Goal: Task Accomplishment & Management: Manage account settings

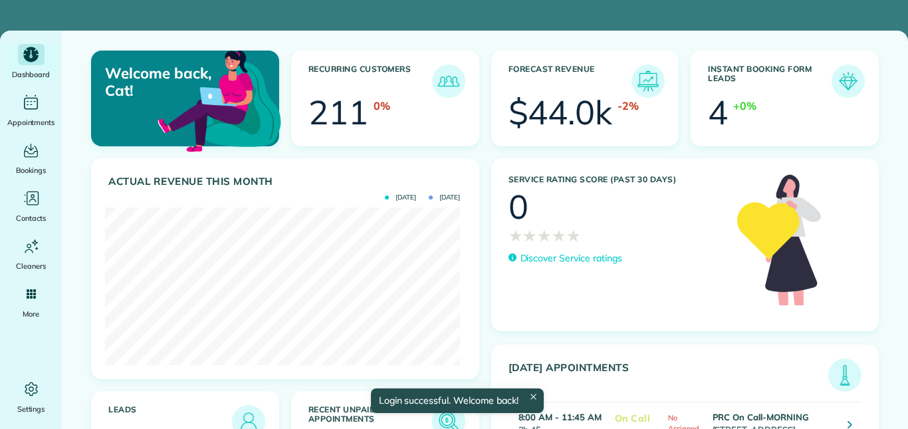
scroll to position [158, 355]
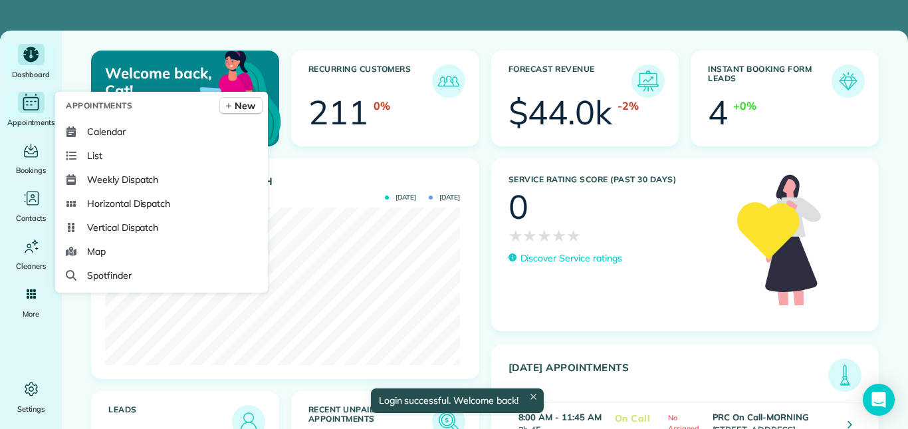
click at [30, 100] on icon "Main" at bounding box center [31, 102] width 21 height 20
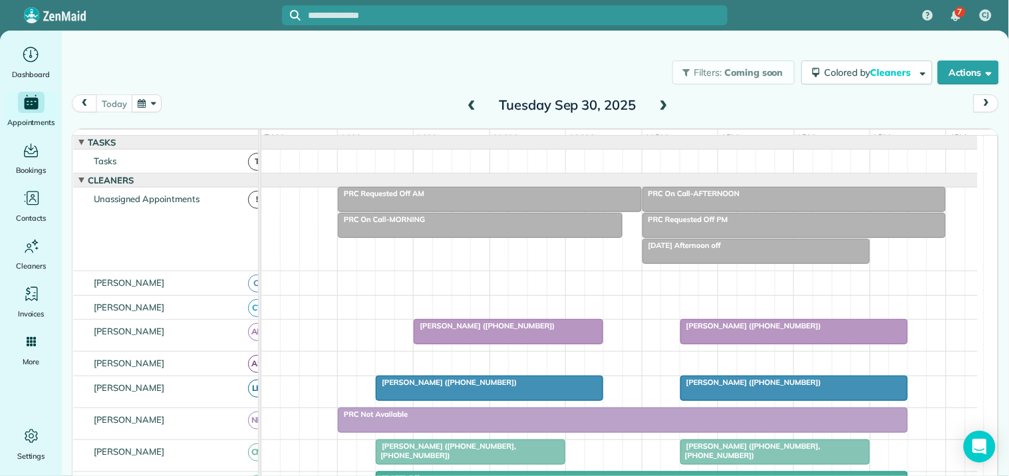
drag, startPoint x: 872, startPoint y: 0, endPoint x: 359, endPoint y: 82, distance: 519.9
click at [359, 82] on div "Filters: Coming soon Colored by Cleaners Color by Cleaner Color by Team Color b…" at bounding box center [535, 73] width 947 height 44
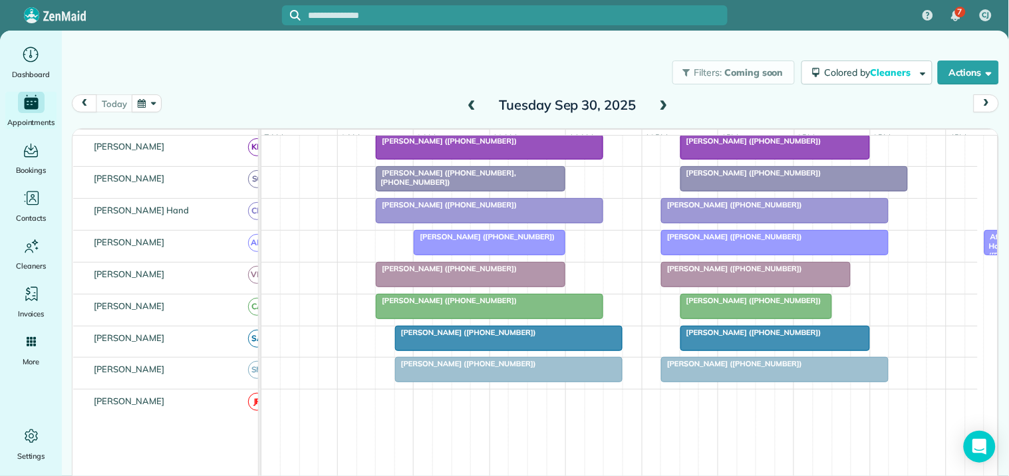
scroll to position [295, 0]
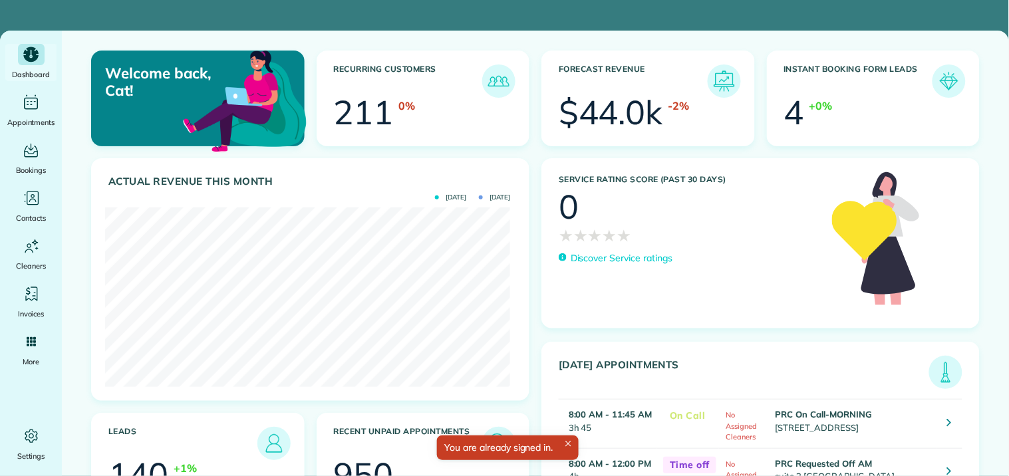
scroll to position [180, 404]
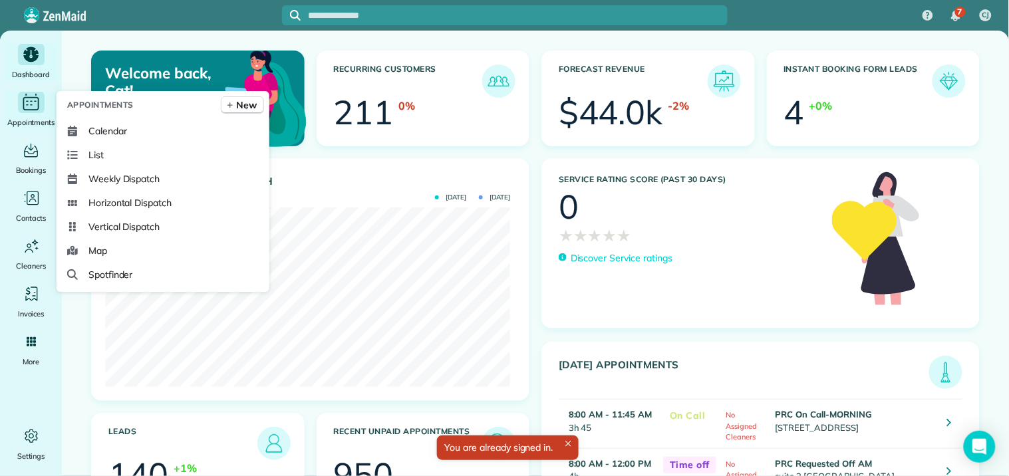
click at [22, 100] on icon "Main" at bounding box center [31, 102] width 21 height 20
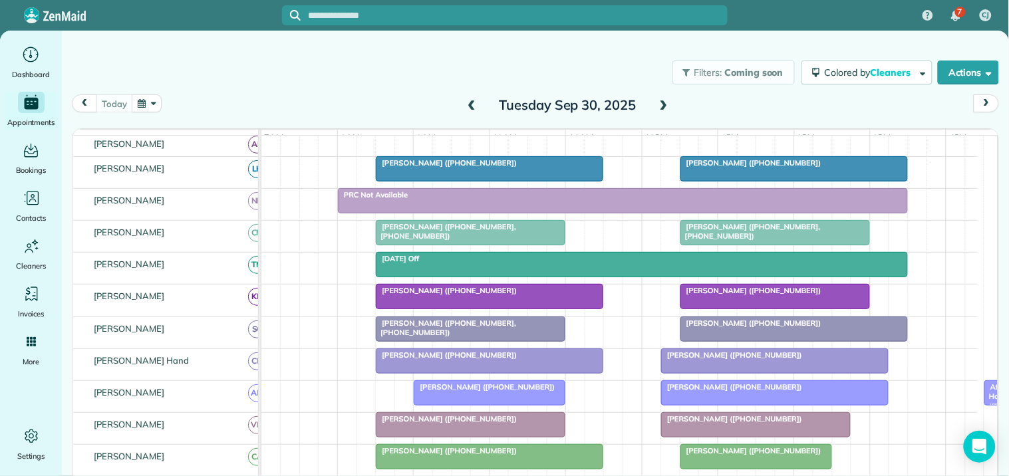
scroll to position [221, 0]
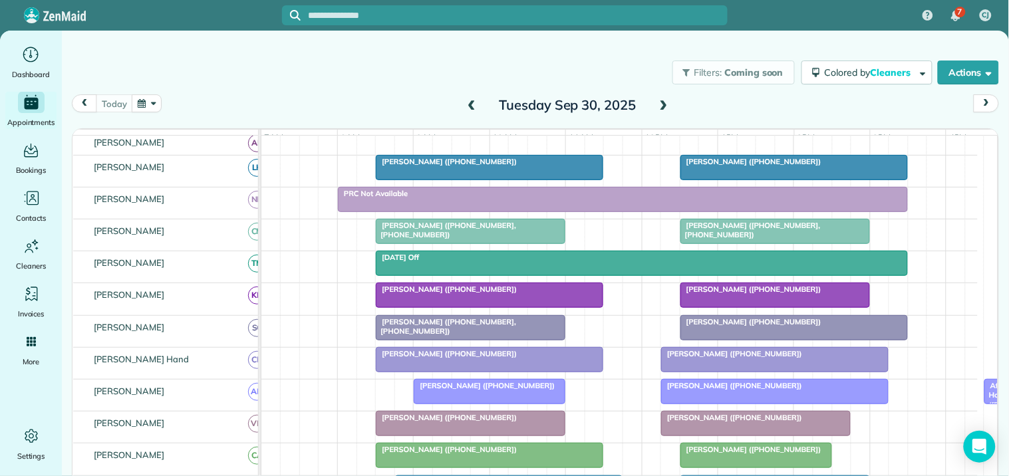
click at [431, 67] on div "Filters: Coming soon Colored by Cleaners Color by Cleaner Color by Team Color b…" at bounding box center [535, 73] width 947 height 44
click at [660, 104] on span at bounding box center [663, 106] width 15 height 12
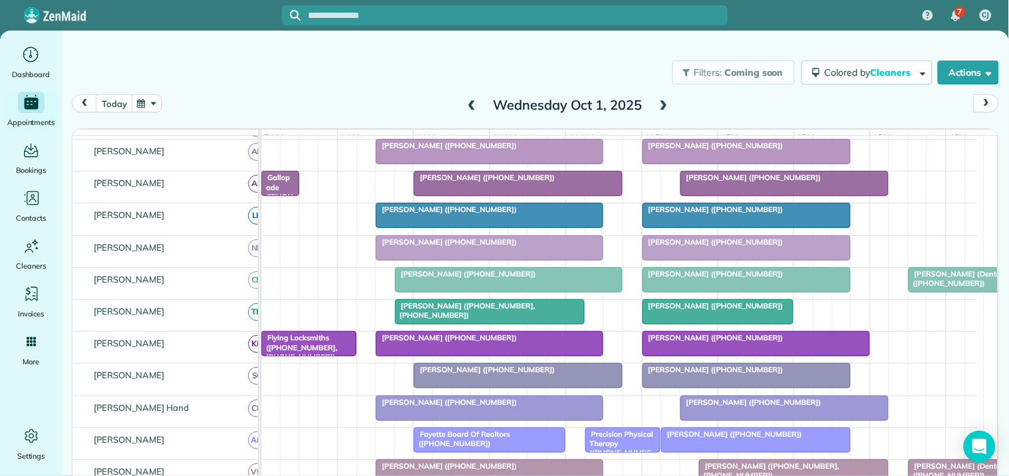
scroll to position [155, 0]
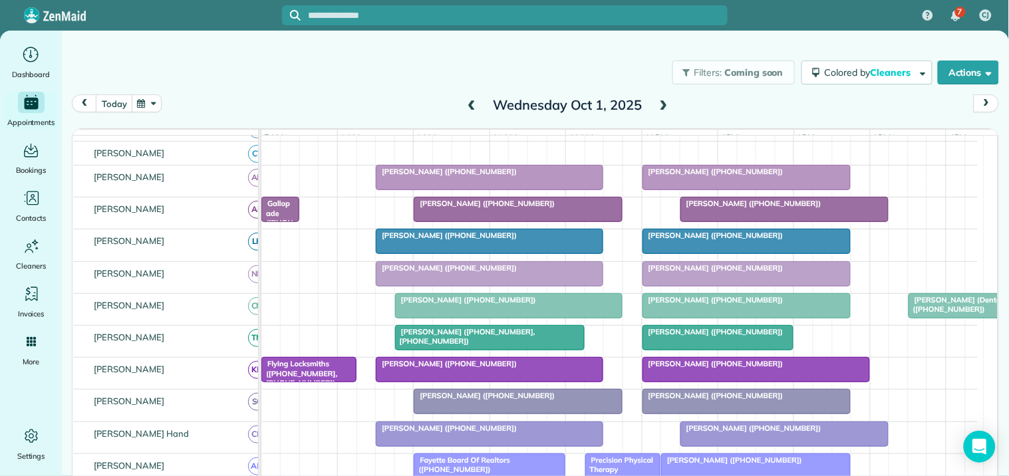
click at [656, 104] on span at bounding box center [663, 106] width 15 height 12
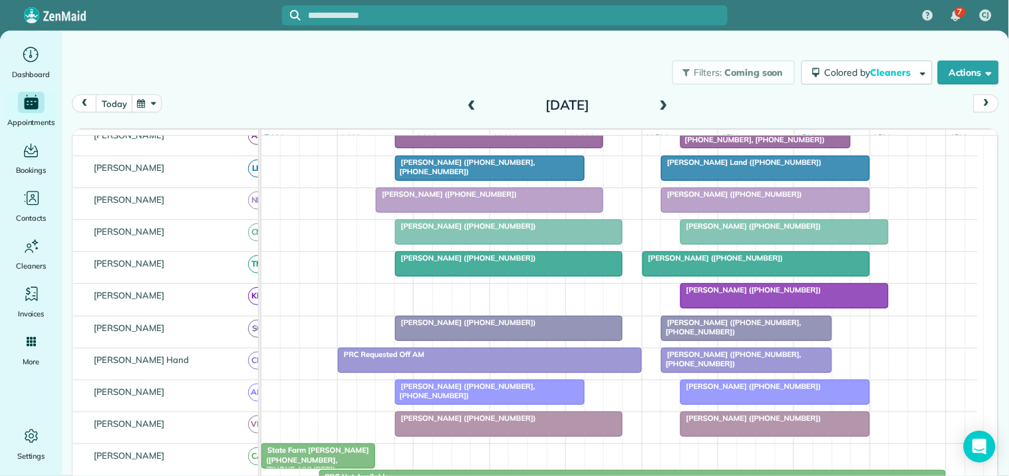
click at [662, 100] on span at bounding box center [663, 106] width 15 height 12
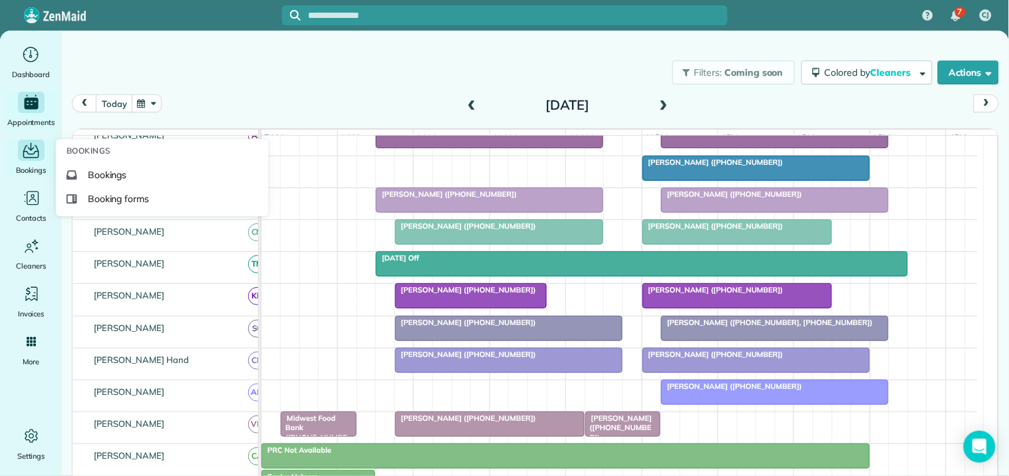
click at [29, 145] on icon "Main" at bounding box center [31, 150] width 21 height 20
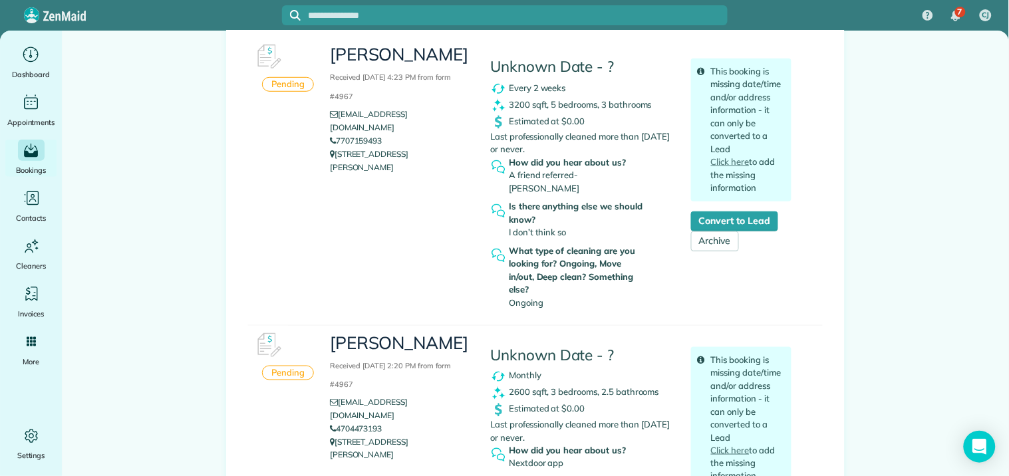
scroll to position [295, 0]
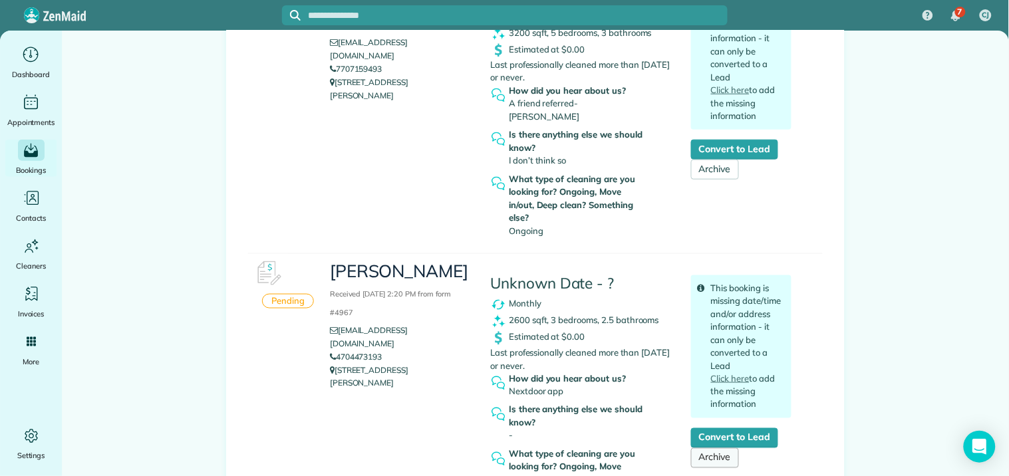
click at [714, 448] on link "Archive" at bounding box center [715, 458] width 48 height 20
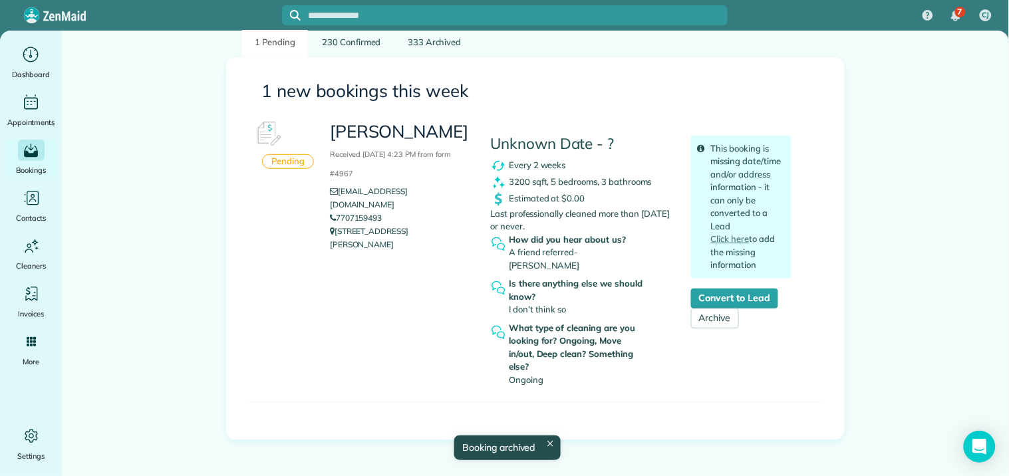
scroll to position [148, 0]
drag, startPoint x: 331, startPoint y: 215, endPoint x: 380, endPoint y: 235, distance: 53.3
click at [380, 235] on p "295 Grady Ave Fayetteville GA 30214" at bounding box center [400, 236] width 140 height 27
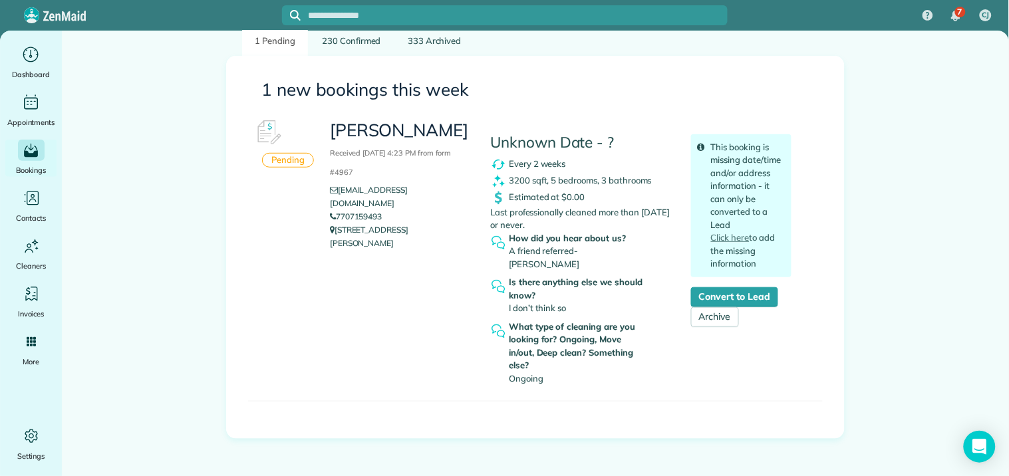
click at [165, 257] on main "**********" at bounding box center [535, 211] width 947 height 656
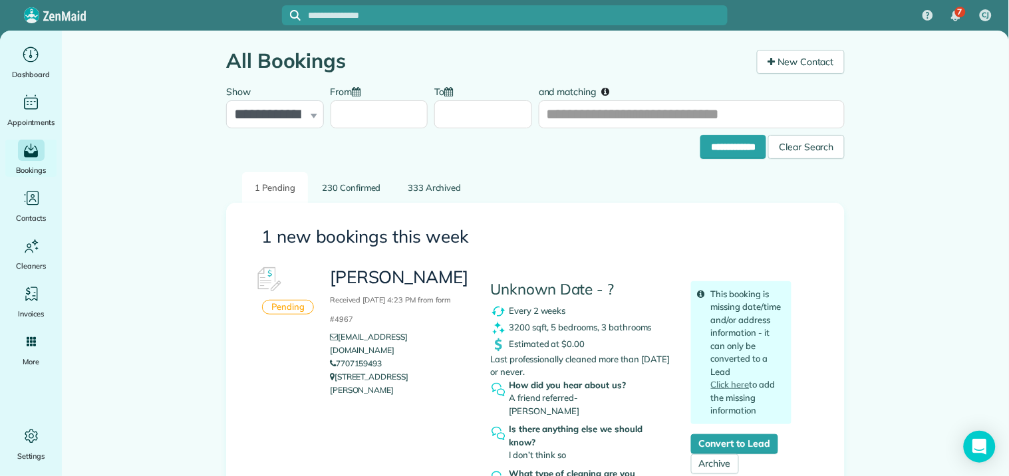
scroll to position [0, 0]
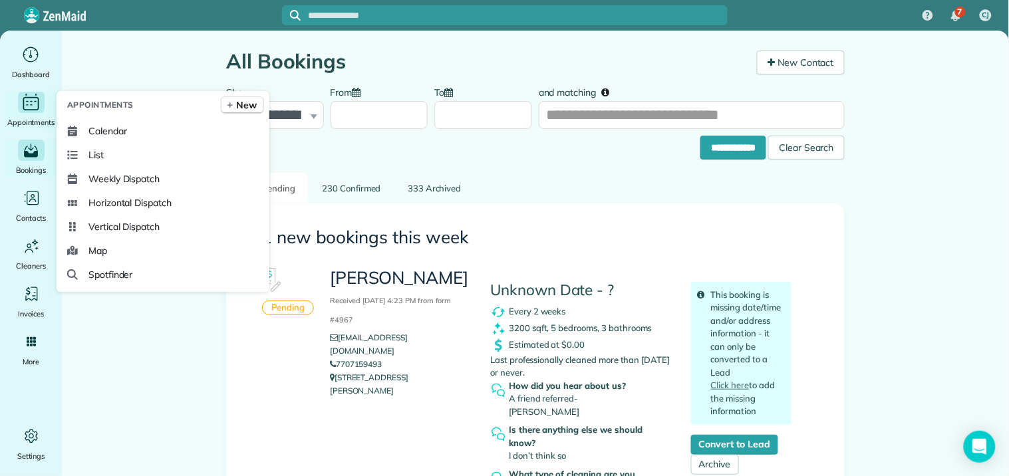
click at [38, 108] on icon "Main" at bounding box center [31, 102] width 21 height 20
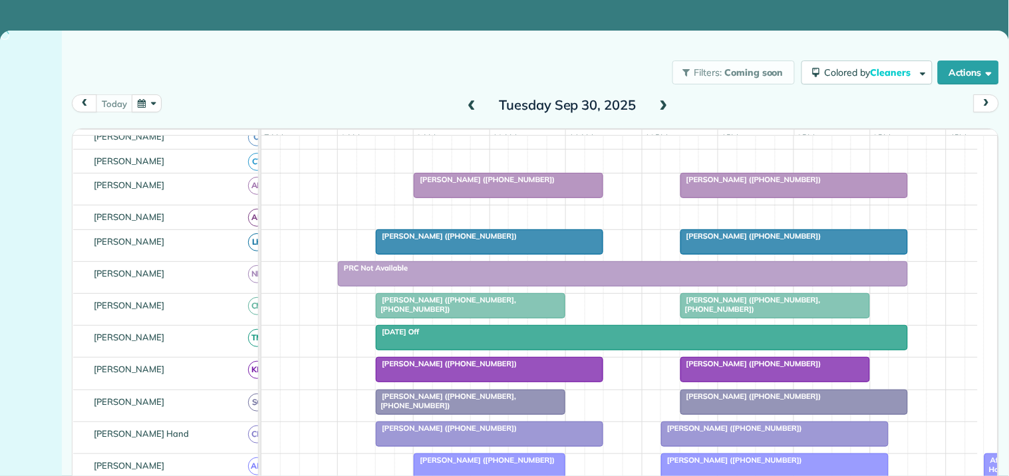
scroll to position [148, 0]
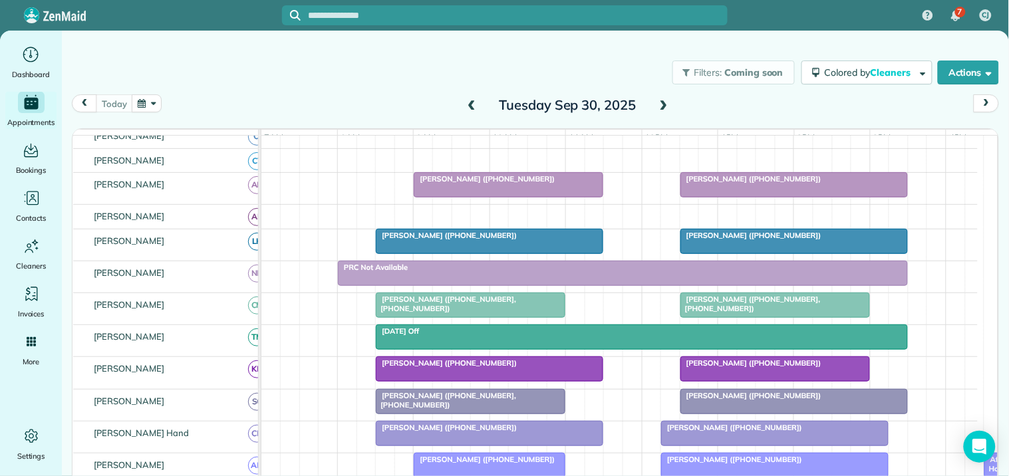
click at [659, 102] on span at bounding box center [663, 106] width 15 height 12
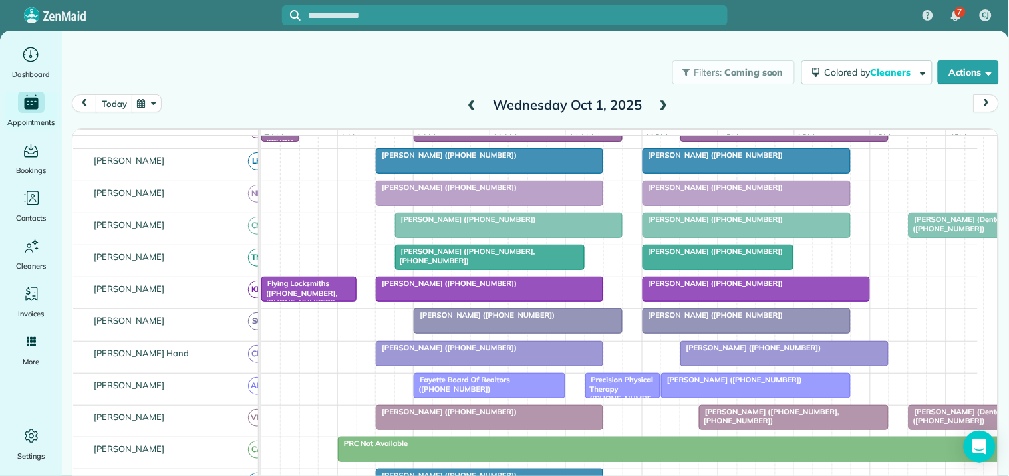
scroll to position [221, 0]
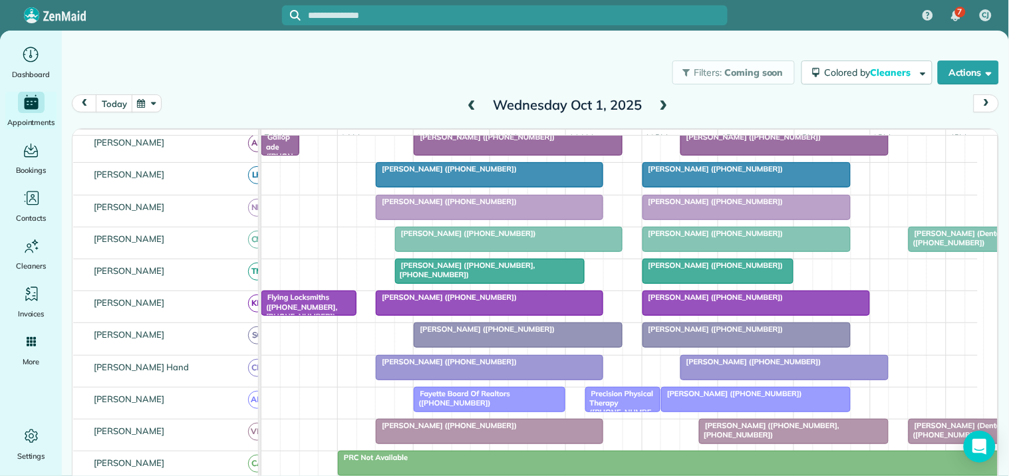
click at [411, 11] on input "text" at bounding box center [518, 16] width 419 height 10
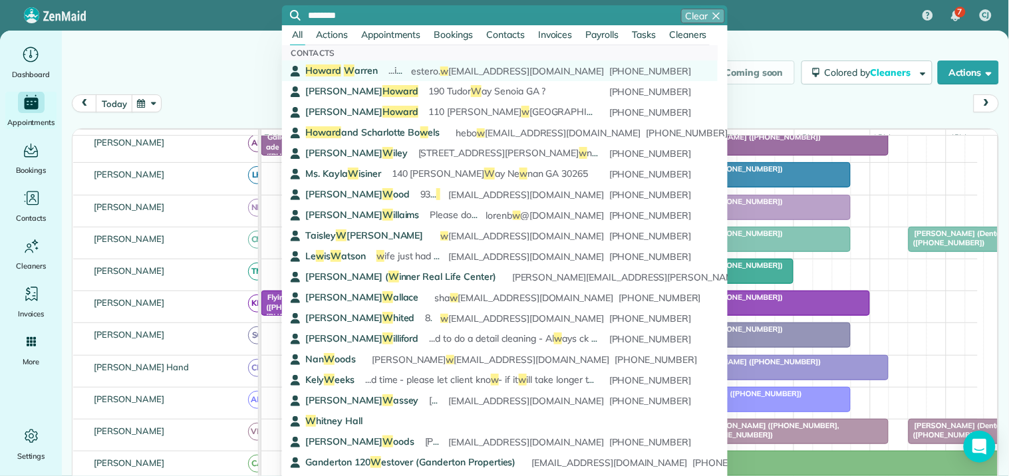
type input "********"
click at [380, 68] on div "Ho w ard W arren ...in in home vacuum system they w ould like you to use. Pleas…" at bounding box center [499, 71] width 386 height 14
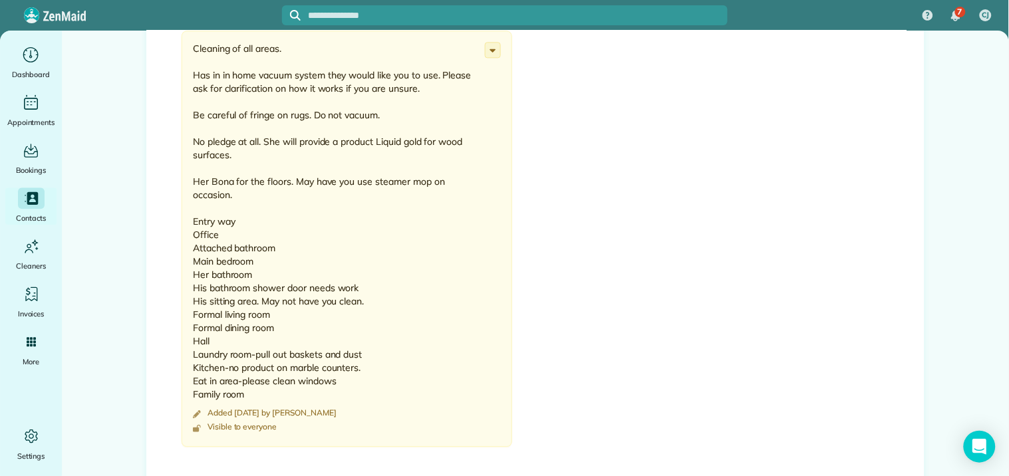
scroll to position [1154, 0]
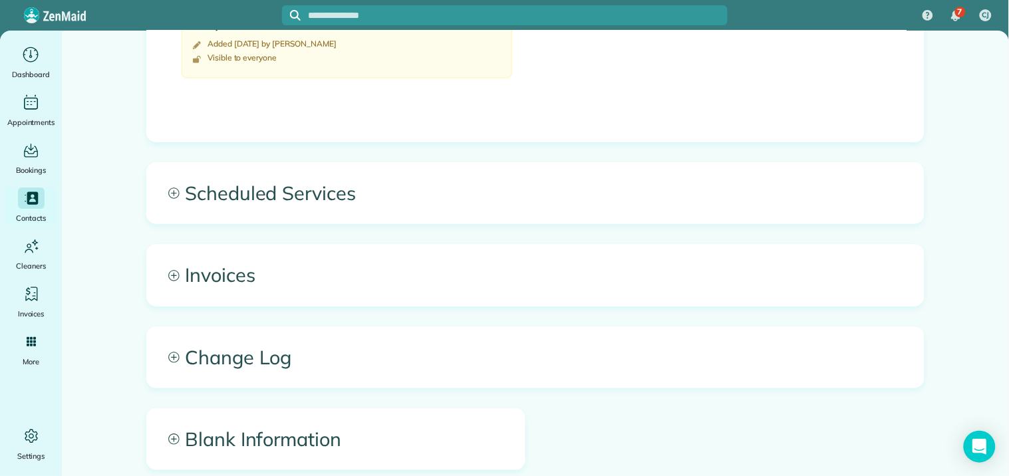
click at [168, 188] on icon at bounding box center [173, 193] width 11 height 11
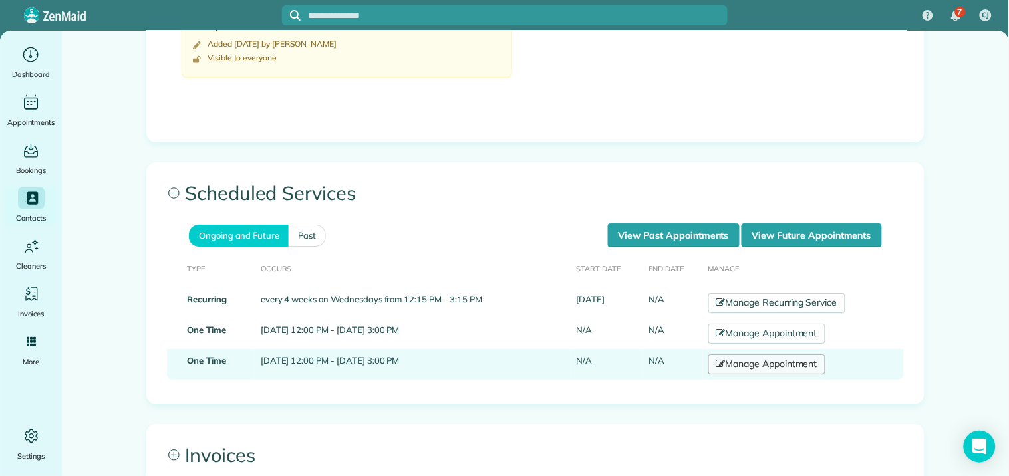
click at [753, 354] on link "Manage Appointment" at bounding box center [766, 364] width 117 height 20
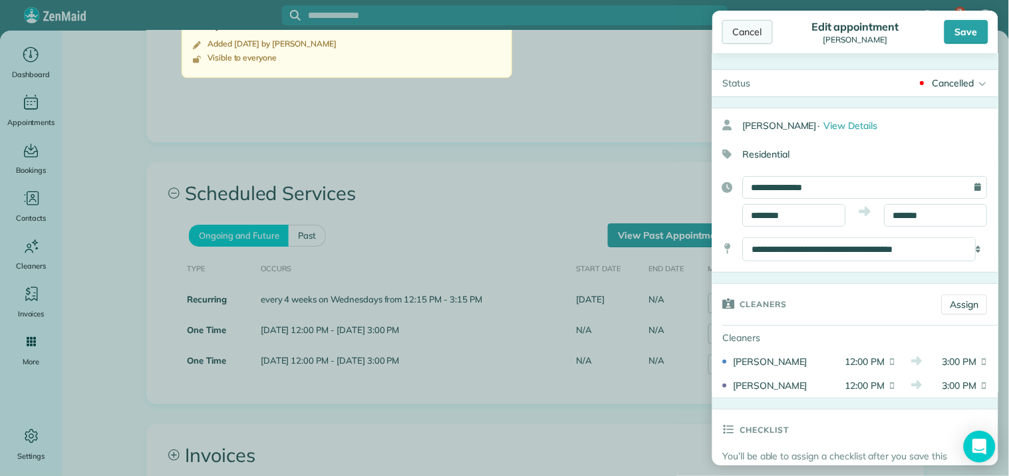
click at [757, 33] on div "Cancel" at bounding box center [747, 32] width 51 height 24
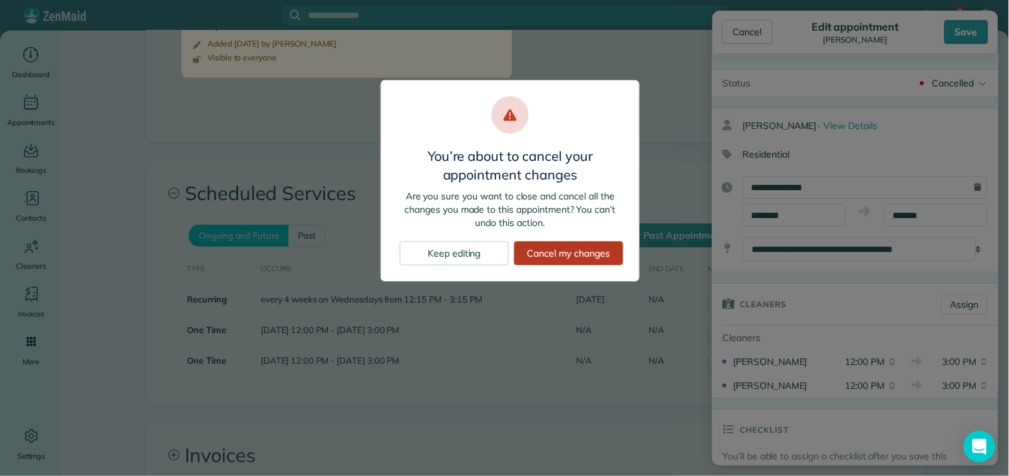
click at [574, 259] on div "Cancel my changes" at bounding box center [568, 253] width 109 height 24
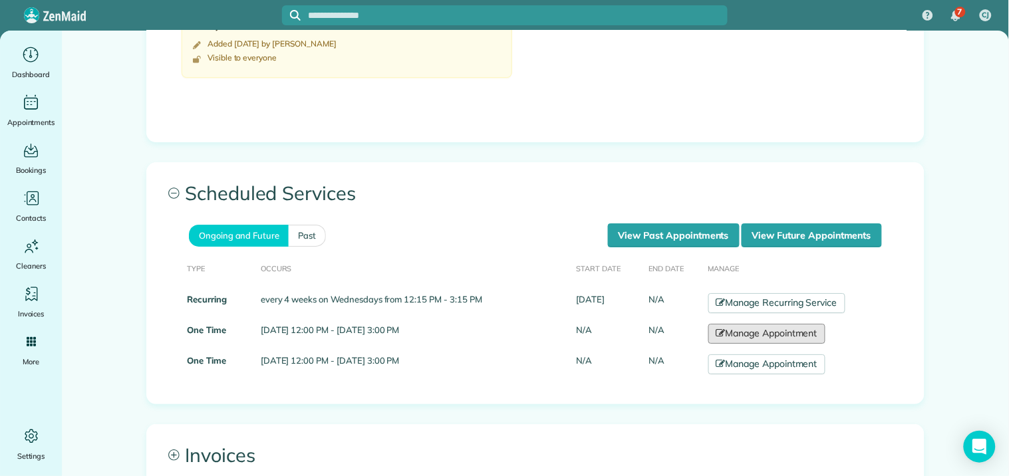
click at [763, 324] on link "Manage Appointment" at bounding box center [766, 334] width 117 height 20
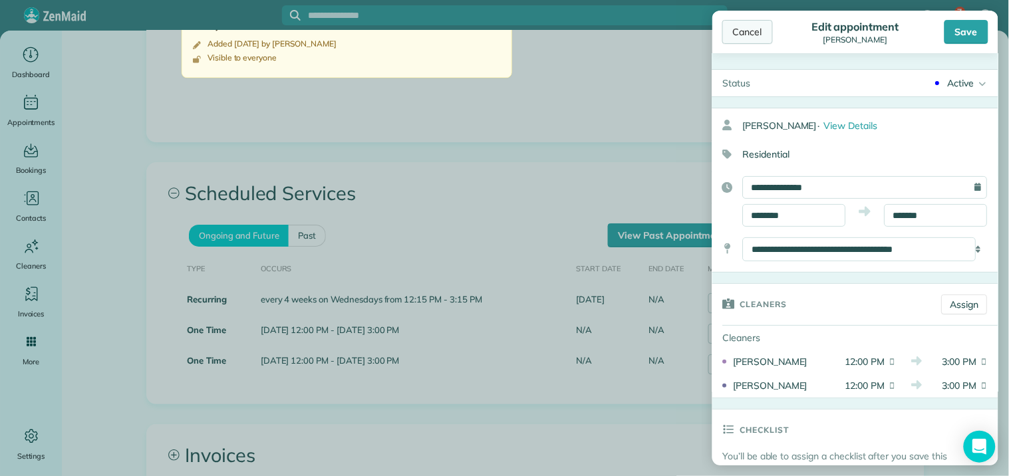
click at [759, 33] on div "Cancel" at bounding box center [747, 32] width 51 height 24
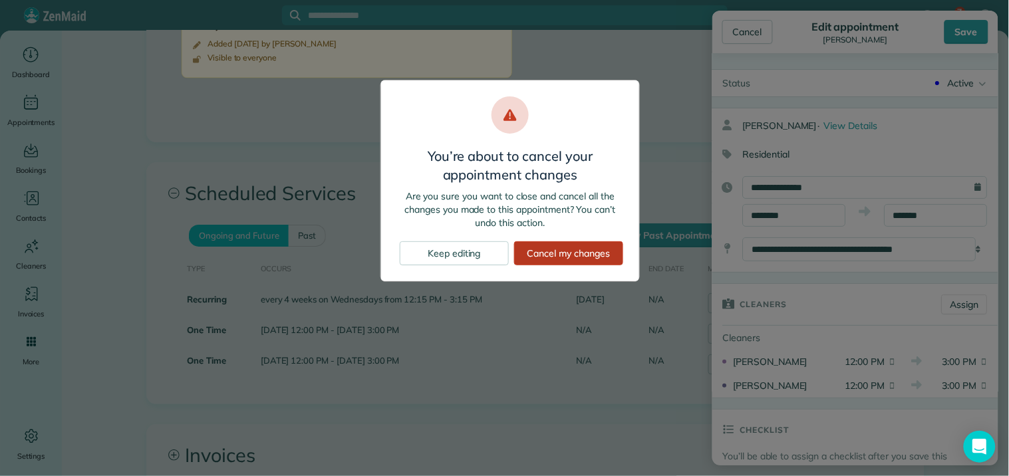
click at [570, 253] on div "Cancel my changes" at bounding box center [568, 253] width 109 height 24
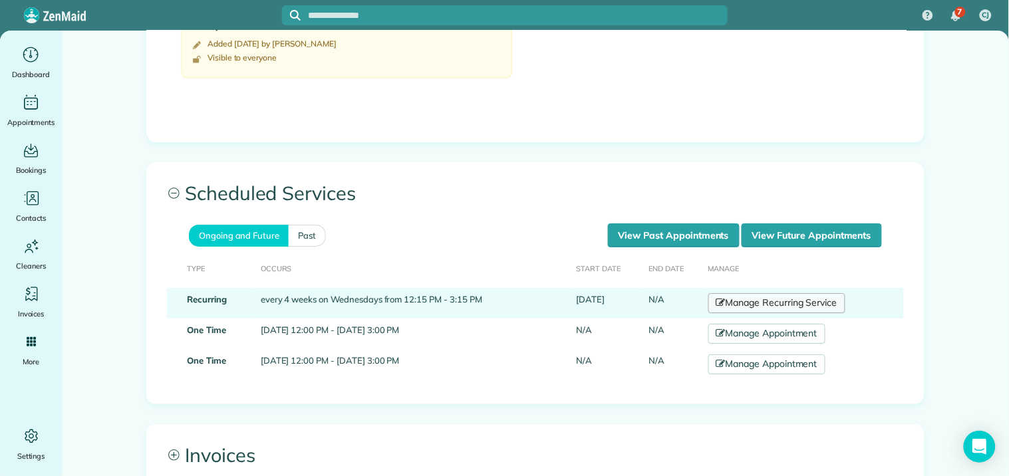
click at [759, 293] on link "Manage Recurring Service" at bounding box center [776, 303] width 137 height 20
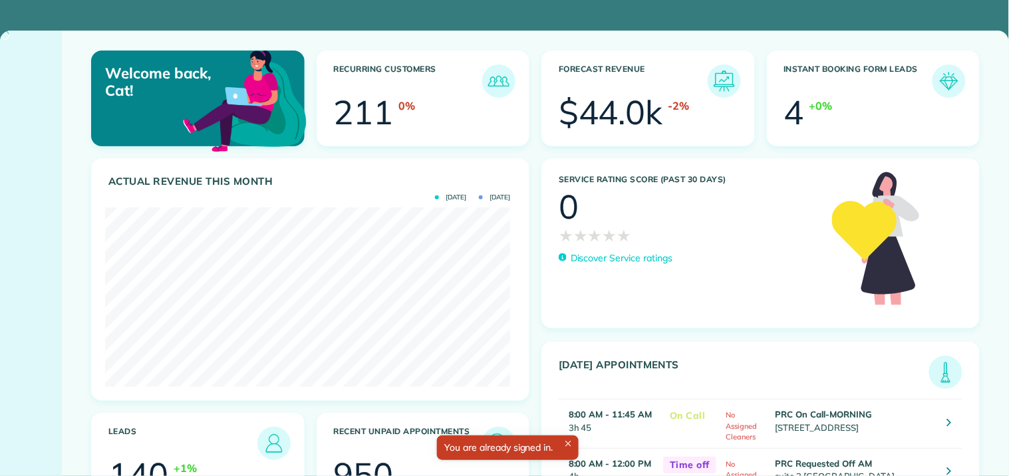
scroll to position [180, 404]
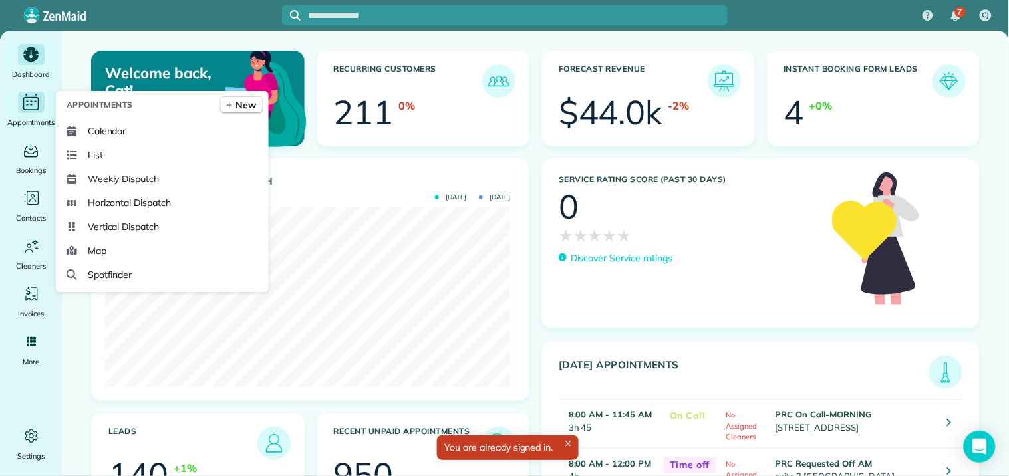
click at [39, 106] on icon "Main" at bounding box center [31, 102] width 21 height 20
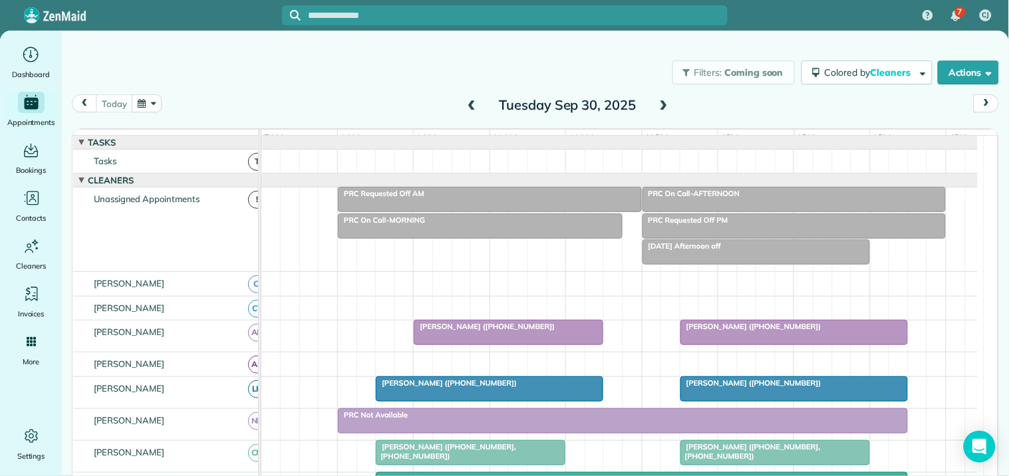
click at [657, 102] on span at bounding box center [663, 106] width 15 height 12
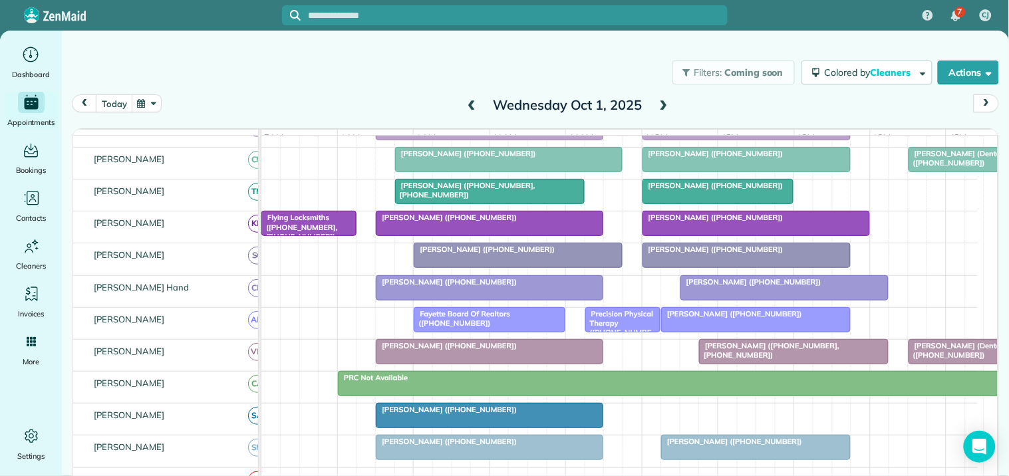
scroll to position [221, 0]
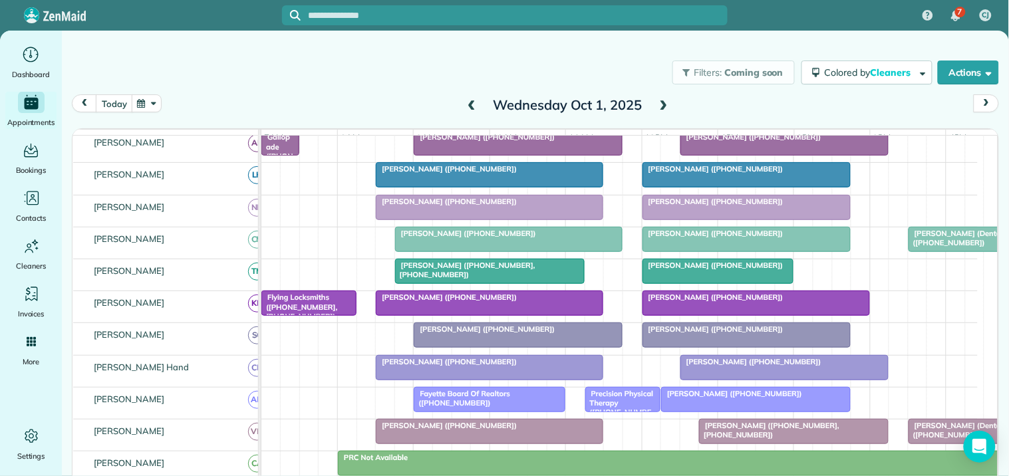
click at [144, 104] on button "button" at bounding box center [147, 103] width 31 height 18
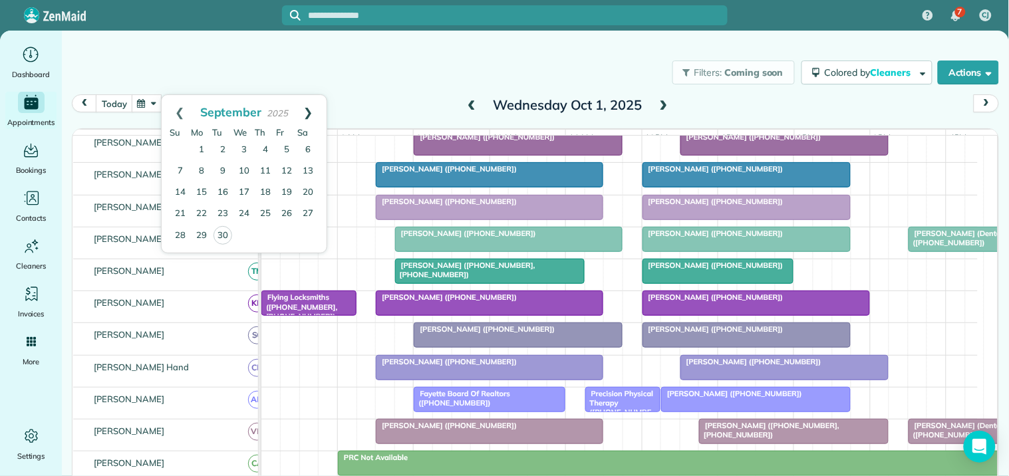
click at [308, 108] on link "Next" at bounding box center [308, 111] width 37 height 33
click at [246, 188] on link "15" at bounding box center [243, 192] width 21 height 21
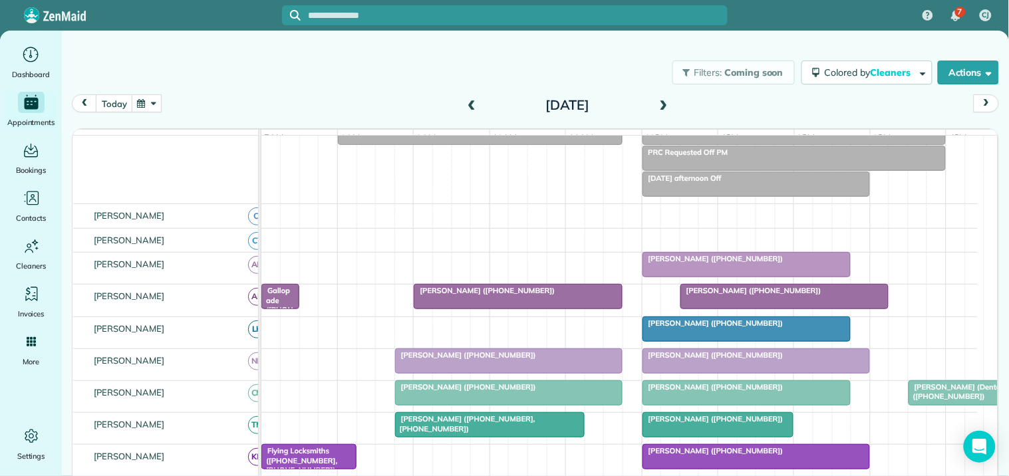
scroll to position [91, 0]
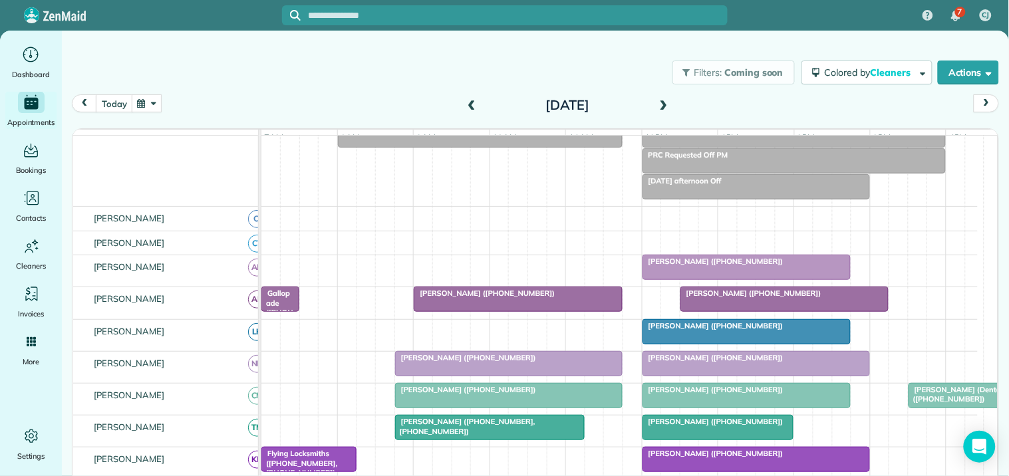
click at [154, 101] on button "button" at bounding box center [147, 103] width 31 height 18
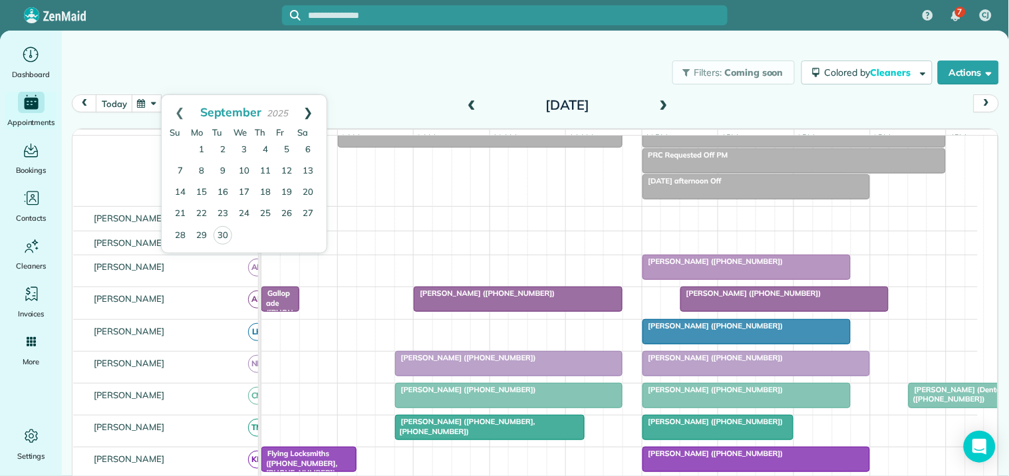
click at [308, 109] on link "Next" at bounding box center [308, 111] width 37 height 33
click at [310, 109] on link "Next" at bounding box center [308, 111] width 37 height 33
click at [247, 191] on link "12" at bounding box center [243, 192] width 21 height 21
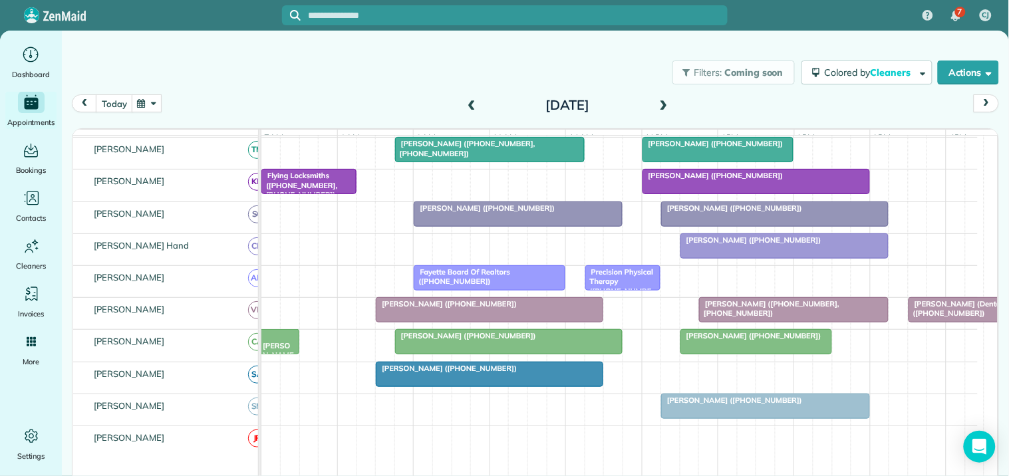
scroll to position [375, 0]
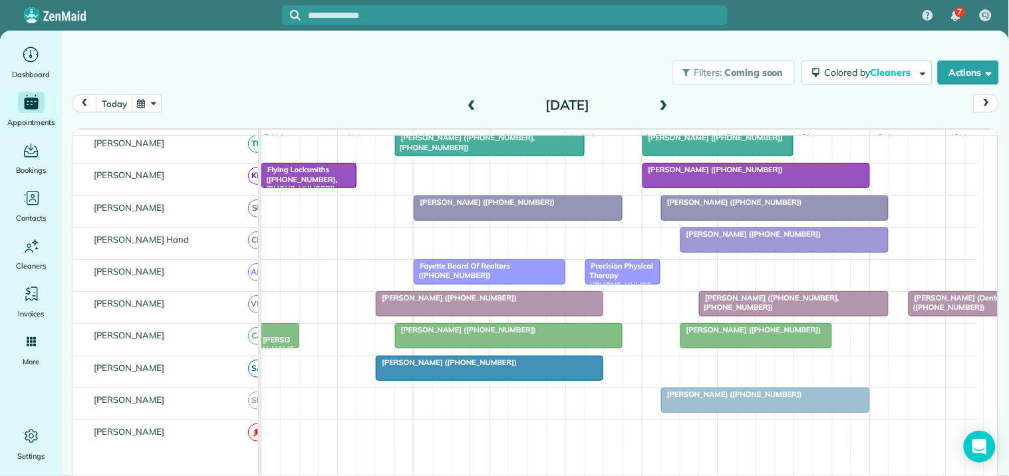
click at [154, 104] on button "button" at bounding box center [147, 103] width 31 height 18
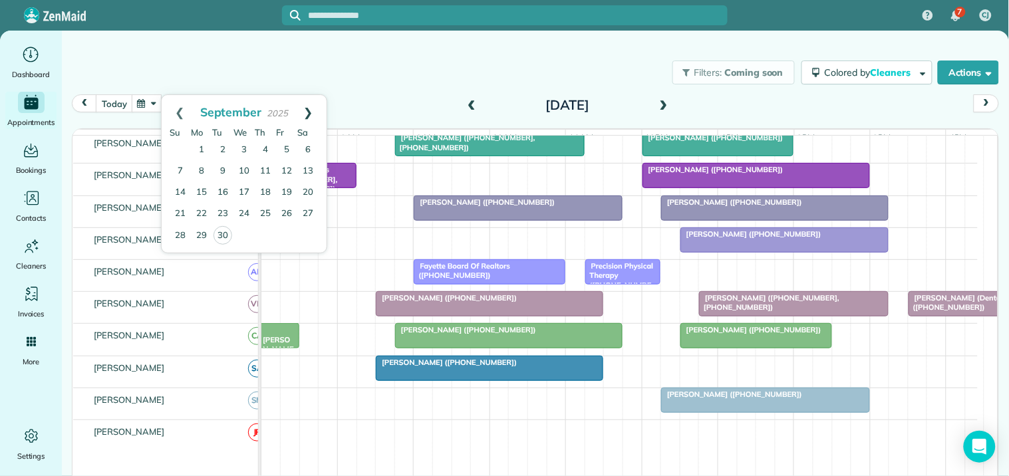
click at [313, 105] on link "Next" at bounding box center [308, 111] width 37 height 33
click at [311, 105] on link "Next" at bounding box center [308, 111] width 37 height 33
click at [431, 51] on div "Filters: Coming soon Colored by Cleaners Color by Cleaner Color by Team Color b…" at bounding box center [535, 73] width 947 height 44
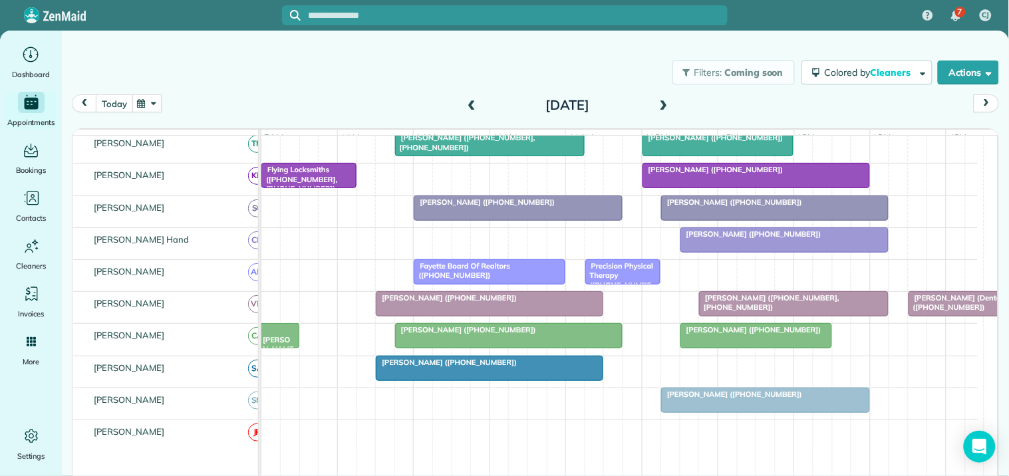
click at [118, 103] on button "today" at bounding box center [114, 103] width 37 height 18
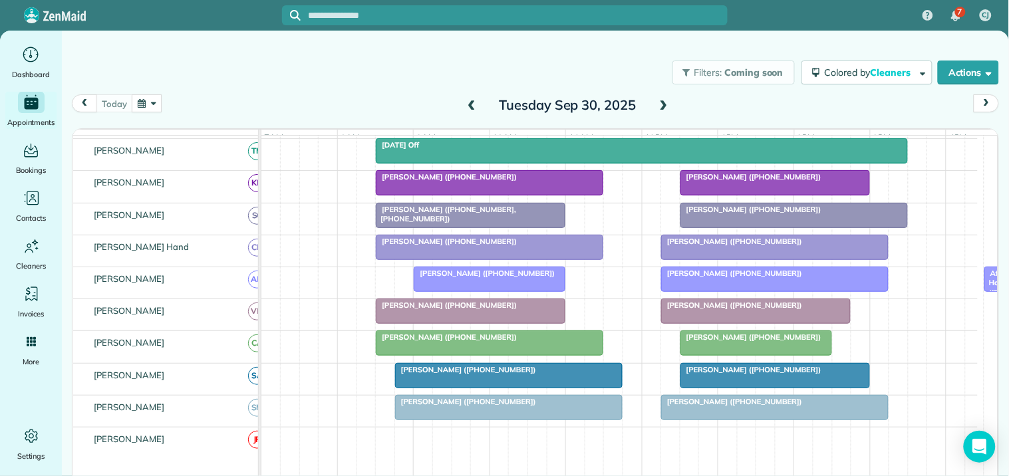
scroll to position [260, 0]
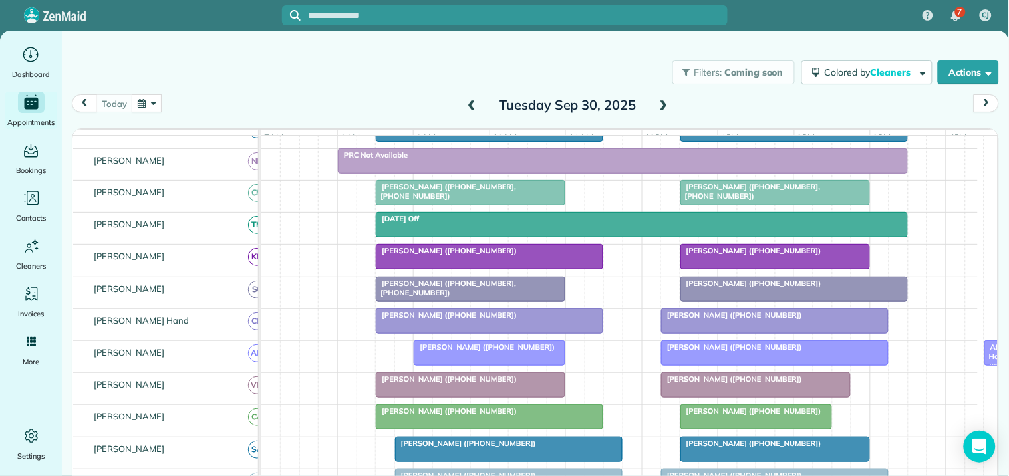
click at [656, 103] on span at bounding box center [663, 106] width 15 height 12
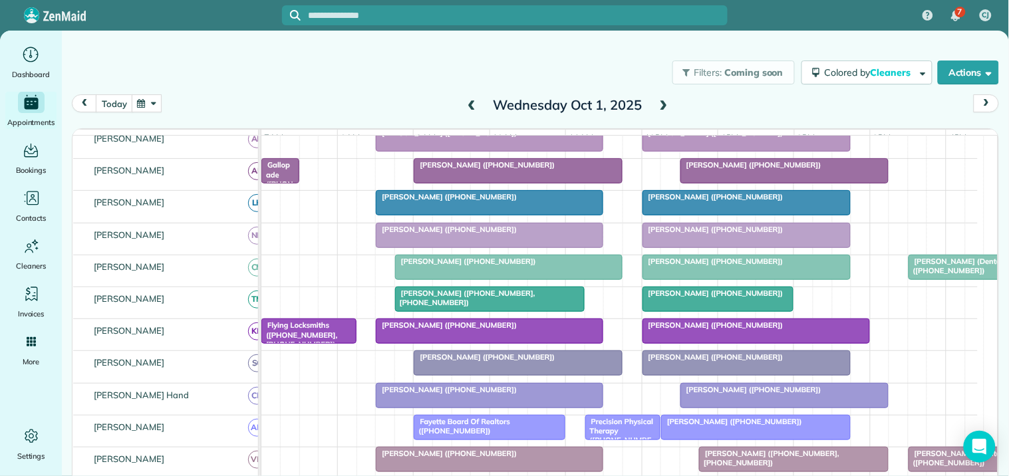
scroll to position [120, 0]
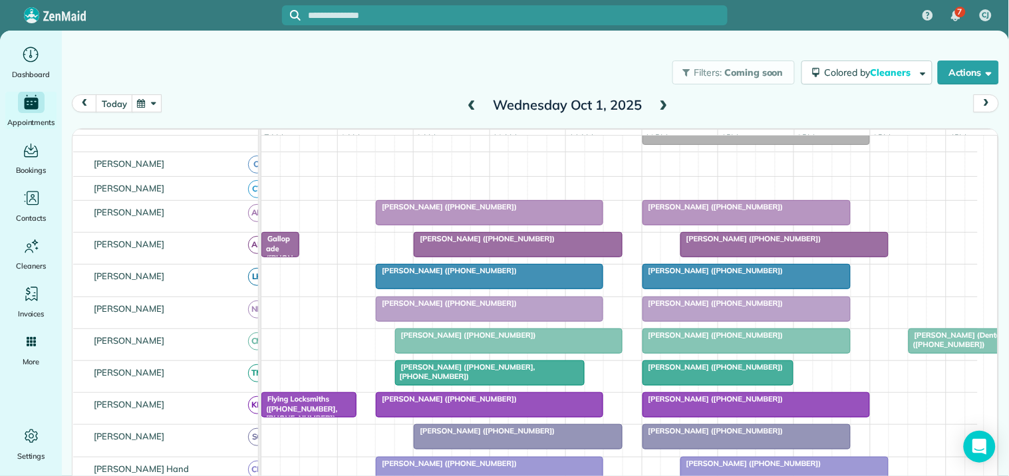
click at [465, 102] on span at bounding box center [471, 106] width 15 height 12
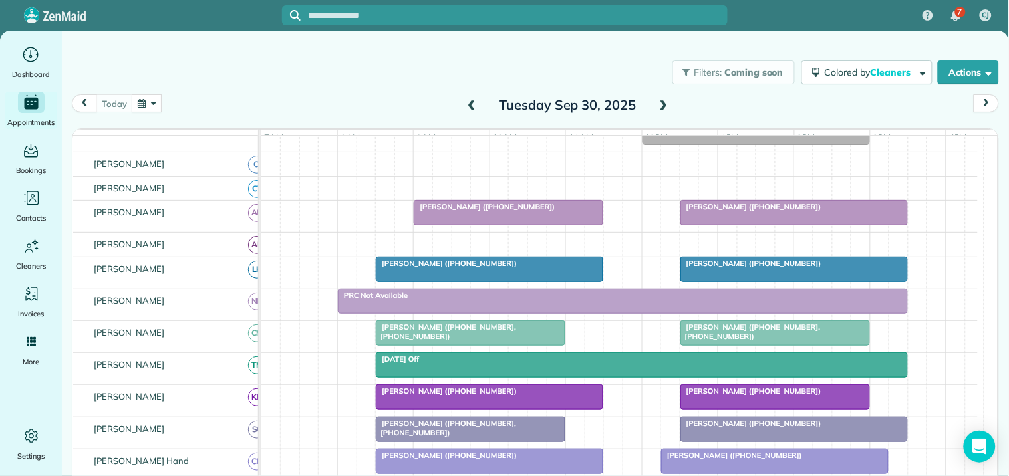
click at [660, 102] on span at bounding box center [663, 106] width 15 height 12
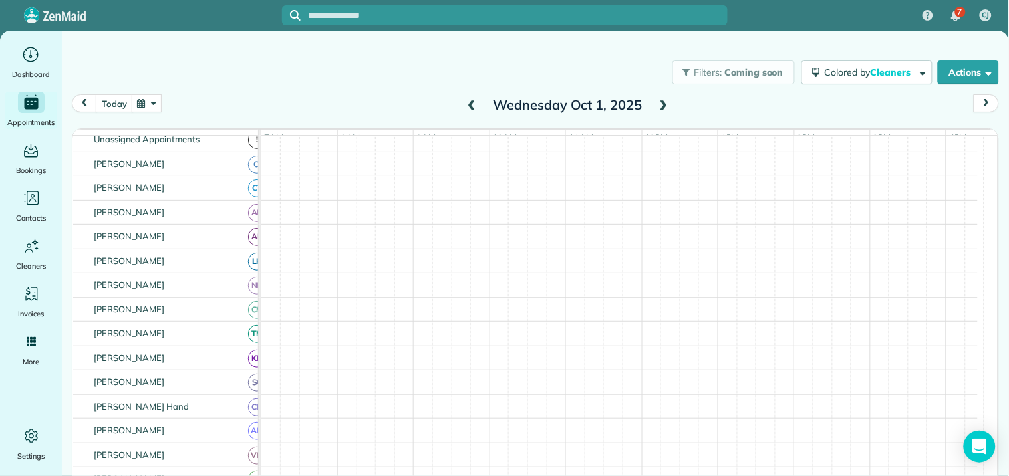
scroll to position [0, 0]
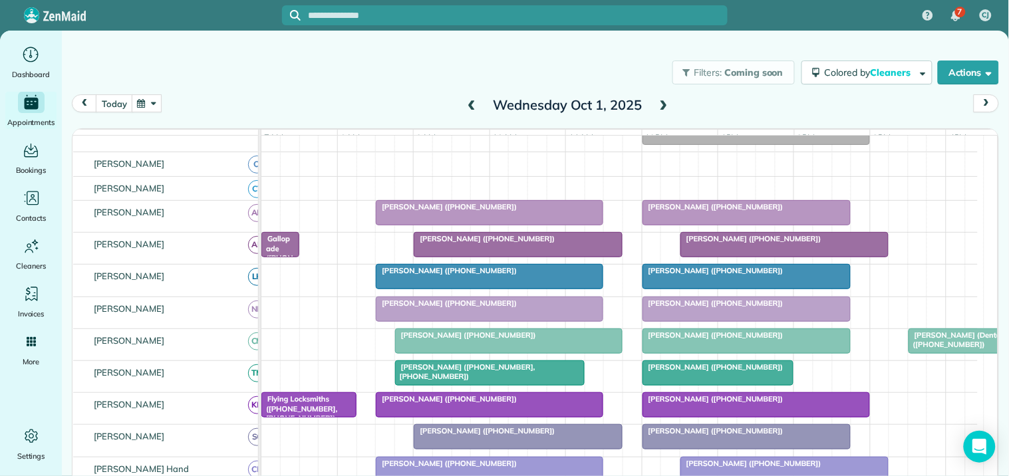
click at [660, 102] on span at bounding box center [663, 106] width 15 height 12
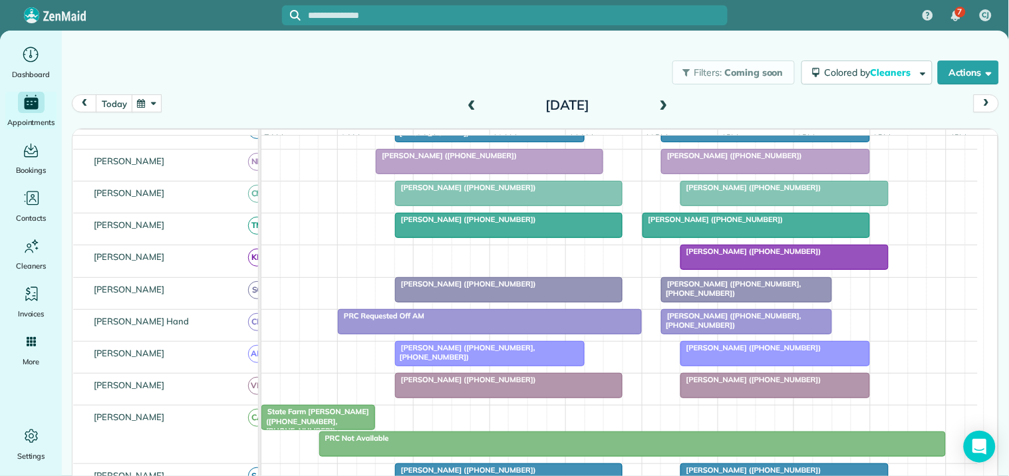
click at [660, 103] on span at bounding box center [663, 106] width 15 height 12
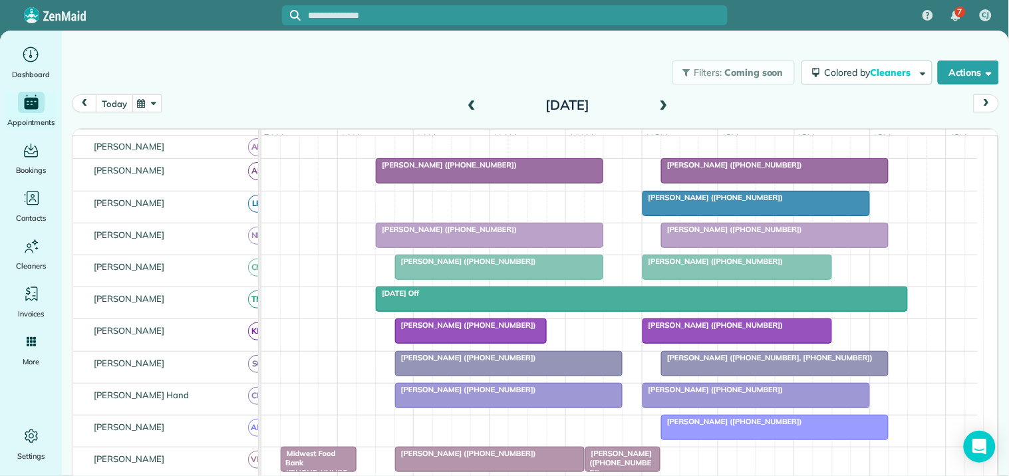
click at [116, 100] on button "today" at bounding box center [114, 103] width 37 height 18
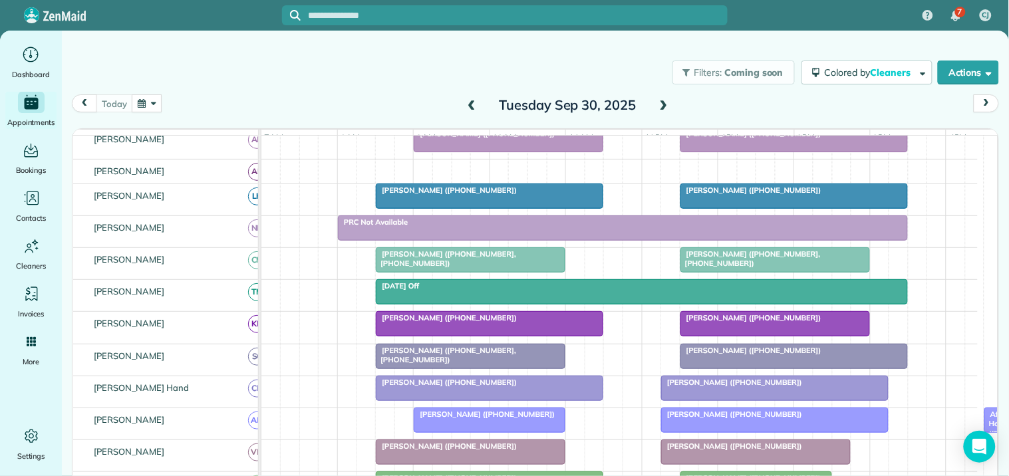
click at [661, 100] on span at bounding box center [663, 106] width 15 height 12
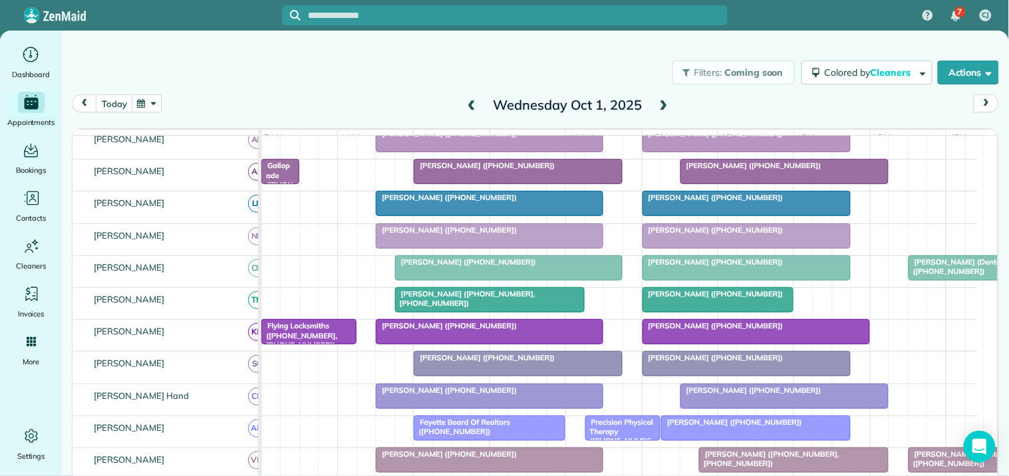
click at [661, 102] on span at bounding box center [663, 106] width 15 height 12
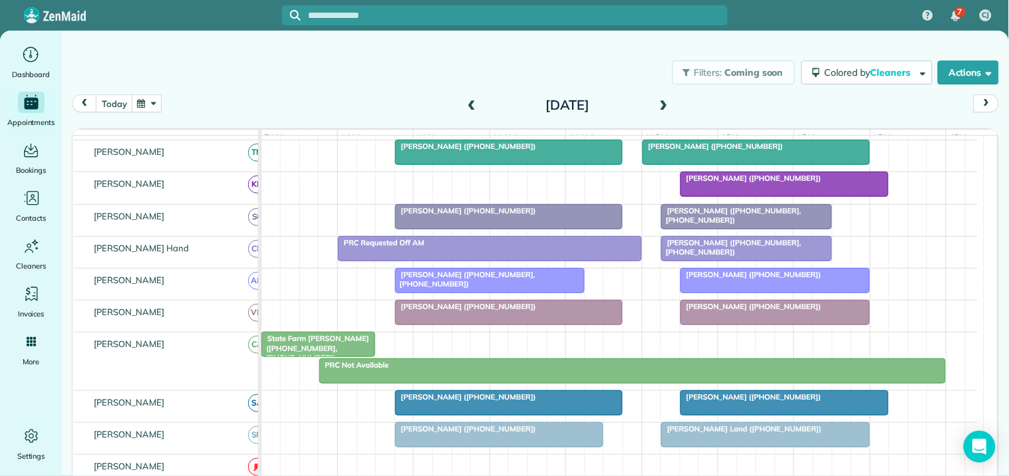
click at [660, 105] on span at bounding box center [663, 106] width 15 height 12
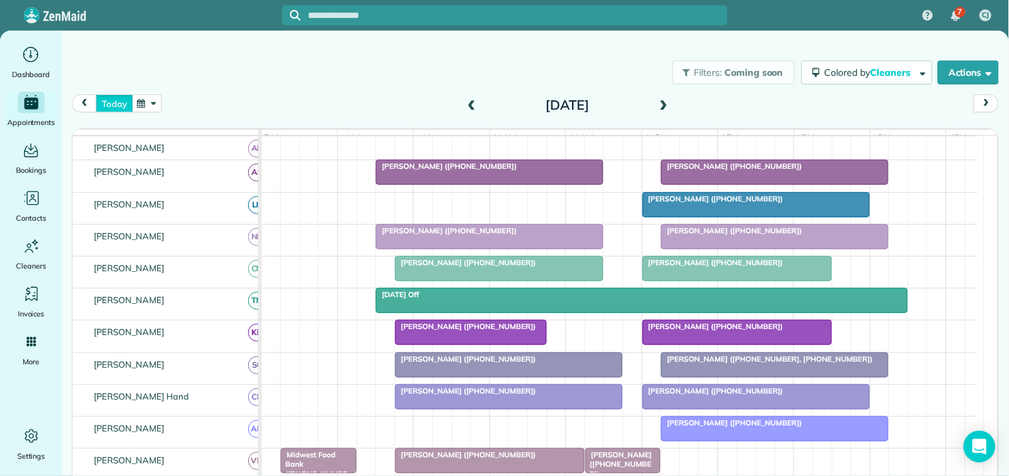
click at [118, 104] on button "today" at bounding box center [114, 103] width 37 height 18
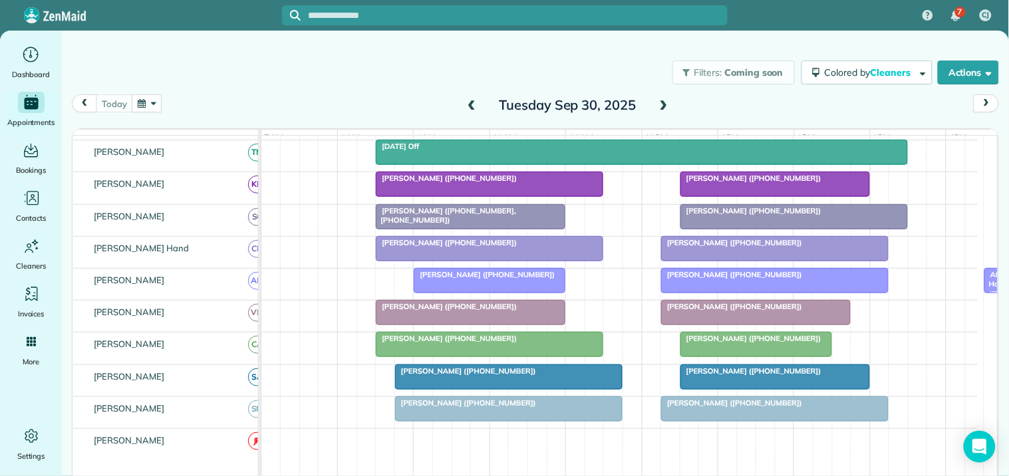
scroll to position [258, 0]
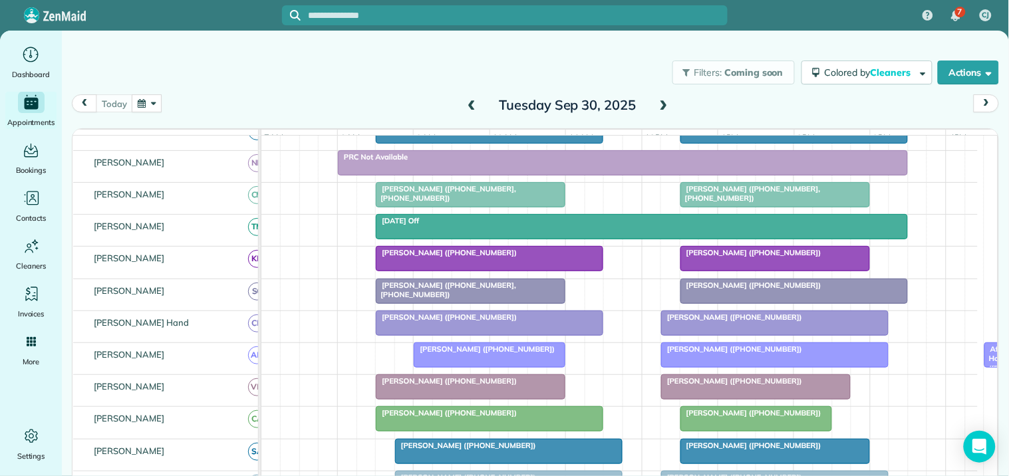
click at [140, 101] on button "button" at bounding box center [147, 103] width 31 height 18
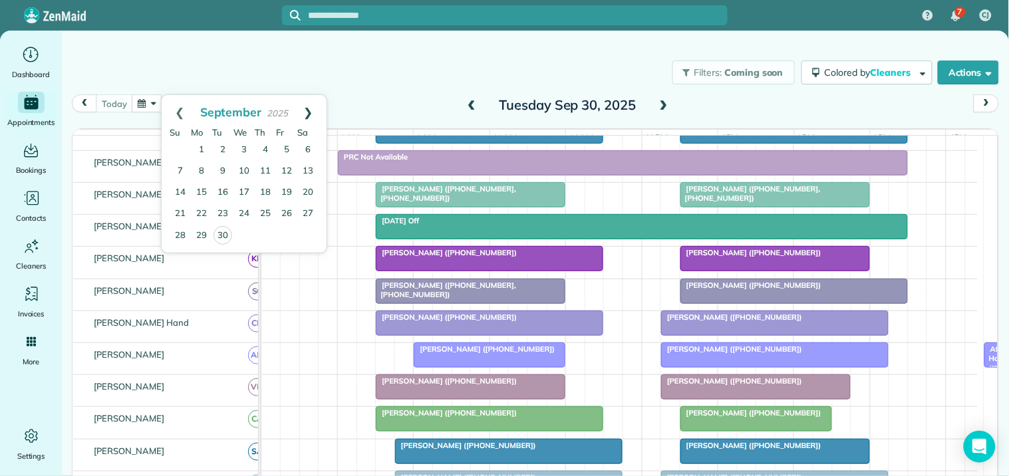
click at [308, 109] on link "Next" at bounding box center [308, 111] width 37 height 33
click at [287, 148] on link "3" at bounding box center [286, 150] width 21 height 21
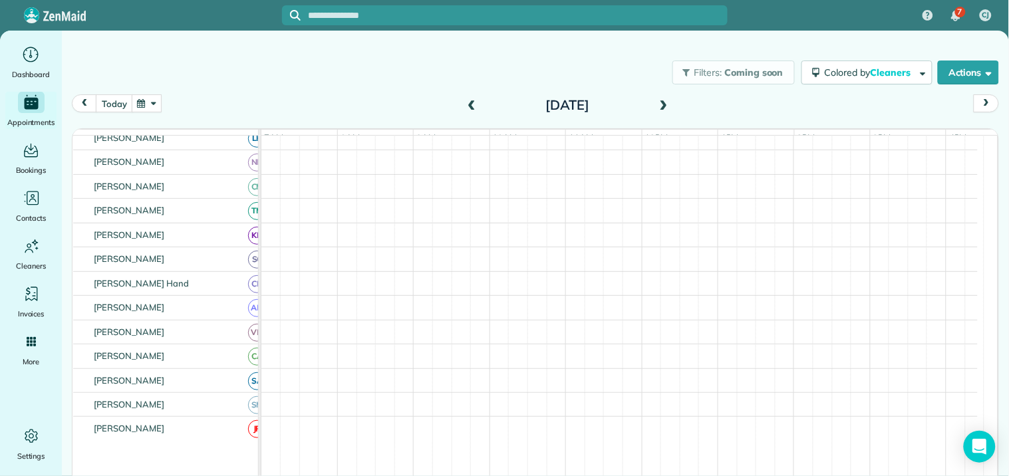
scroll to position [291, 0]
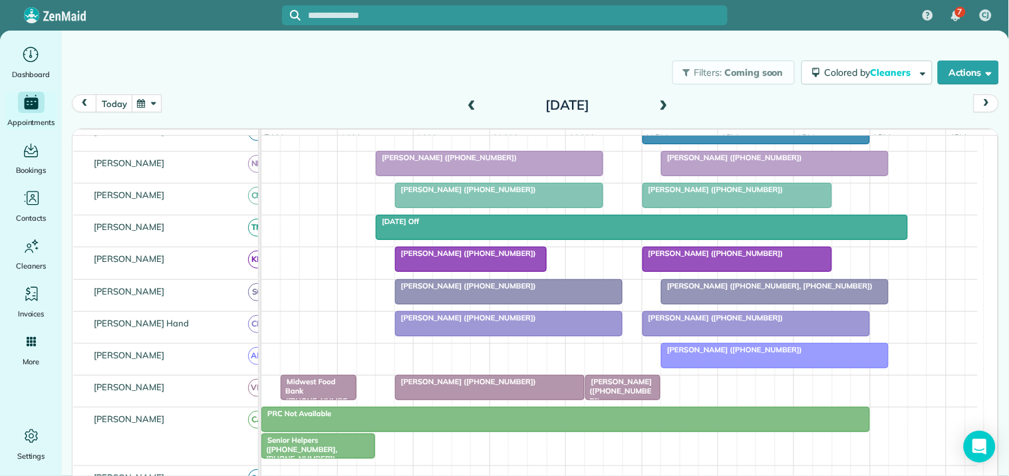
click at [402, 358] on div "Robin Walker (+18058902408)" at bounding box center [619, 359] width 716 height 31
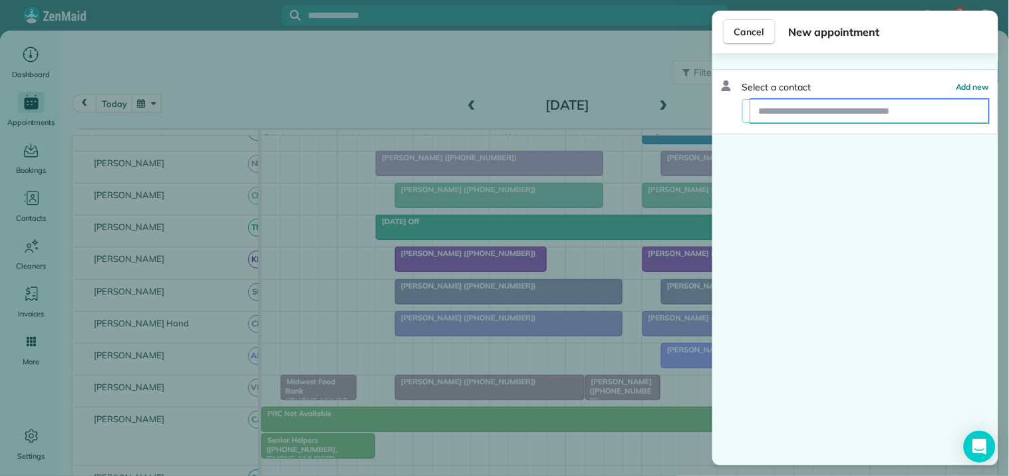
click at [806, 110] on input "text" at bounding box center [870, 111] width 238 height 24
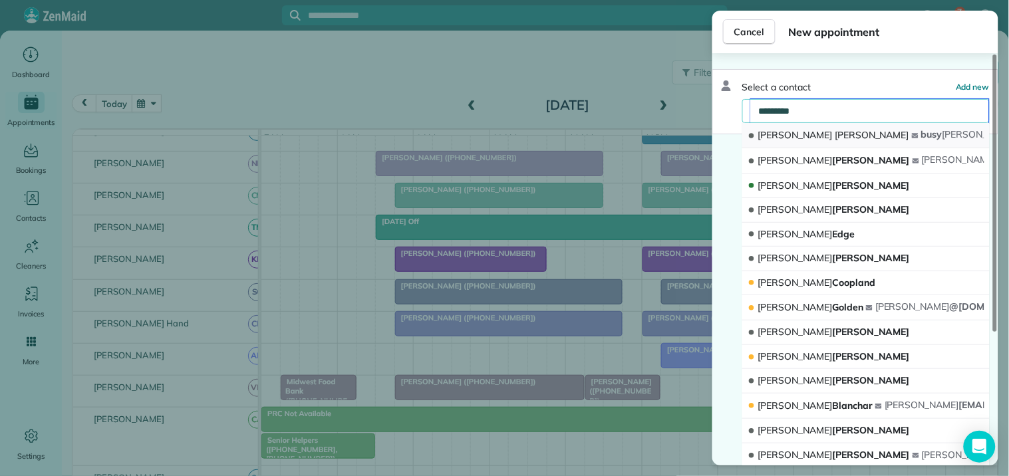
type input "*********"
click at [834, 138] on span "Bunn" at bounding box center [871, 135] width 74 height 12
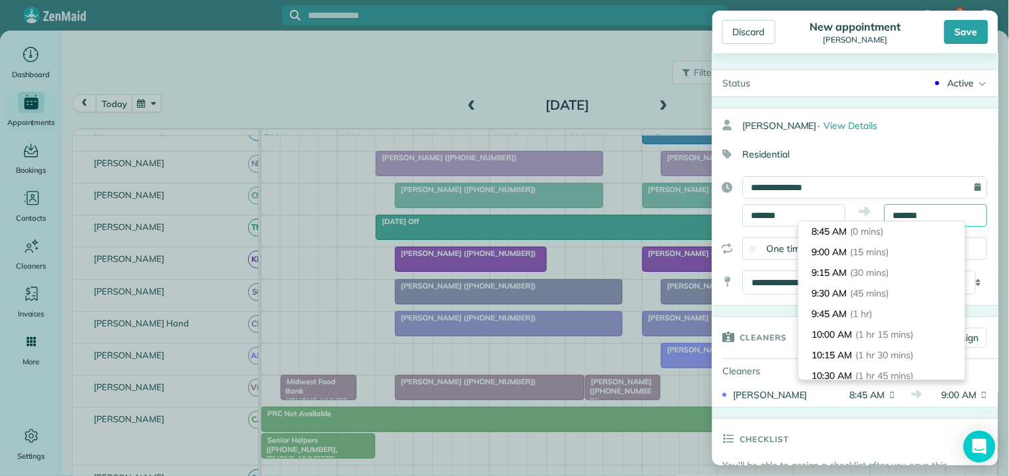
click at [928, 214] on input "*******" at bounding box center [935, 215] width 103 height 23
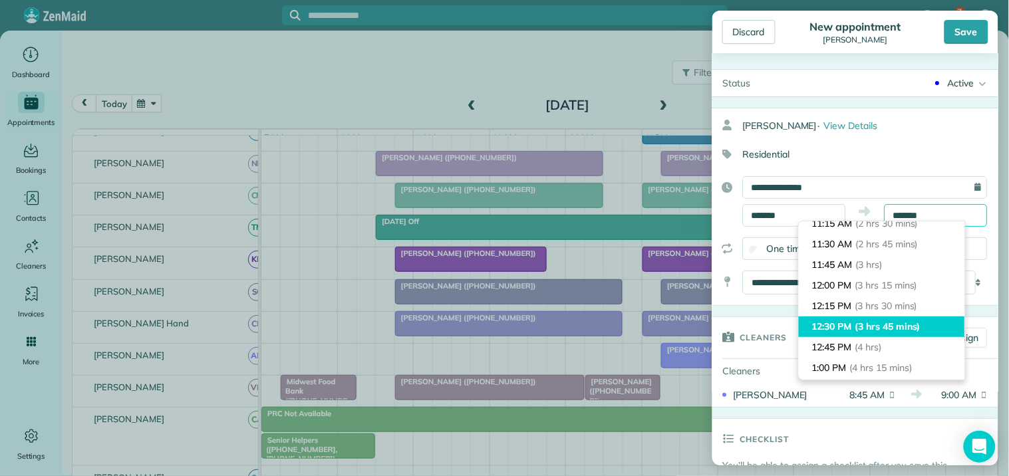
scroll to position [221, 0]
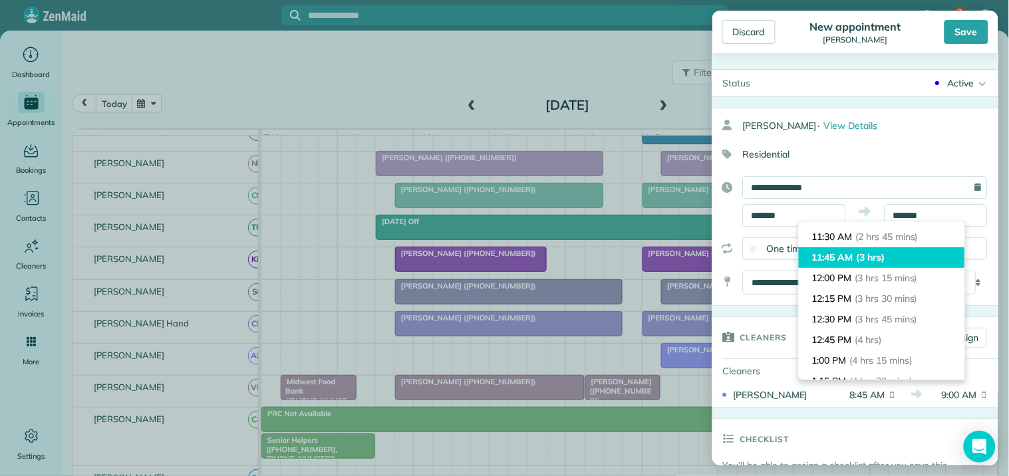
type input "********"
click at [854, 250] on li "11:45 AM (3 hrs)" at bounding box center [882, 257] width 166 height 21
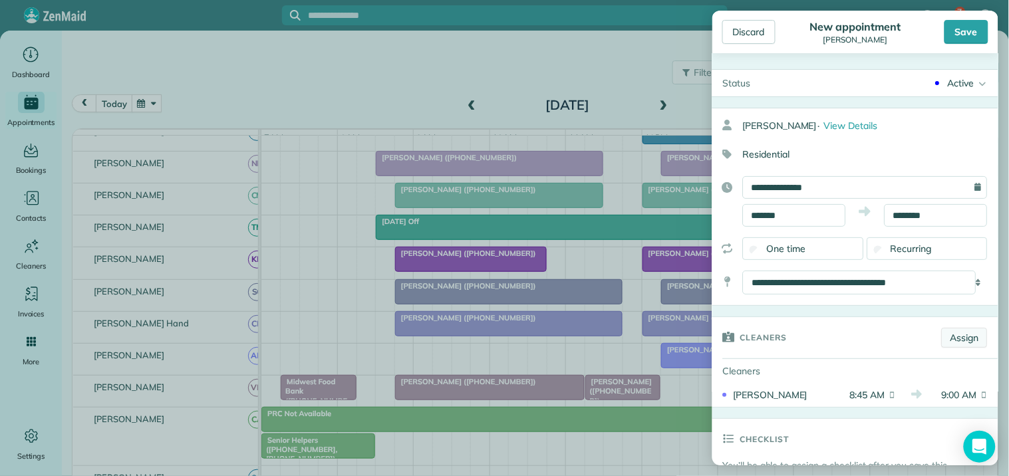
click at [948, 339] on link "Assign" at bounding box center [964, 338] width 46 height 20
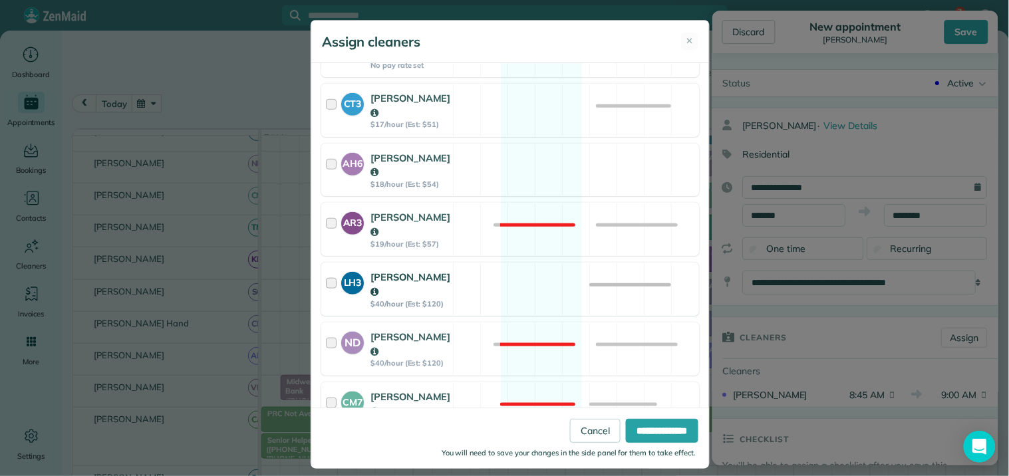
click at [522, 263] on div "LH3 Laurie Hoble $40/hour (Est: $120) Available" at bounding box center [510, 289] width 378 height 53
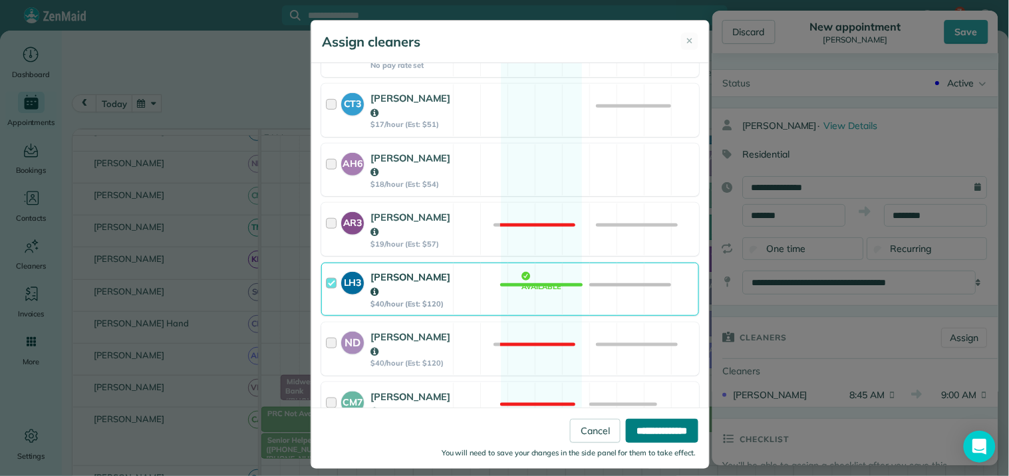
click at [642, 428] on input "**********" at bounding box center [662, 431] width 72 height 24
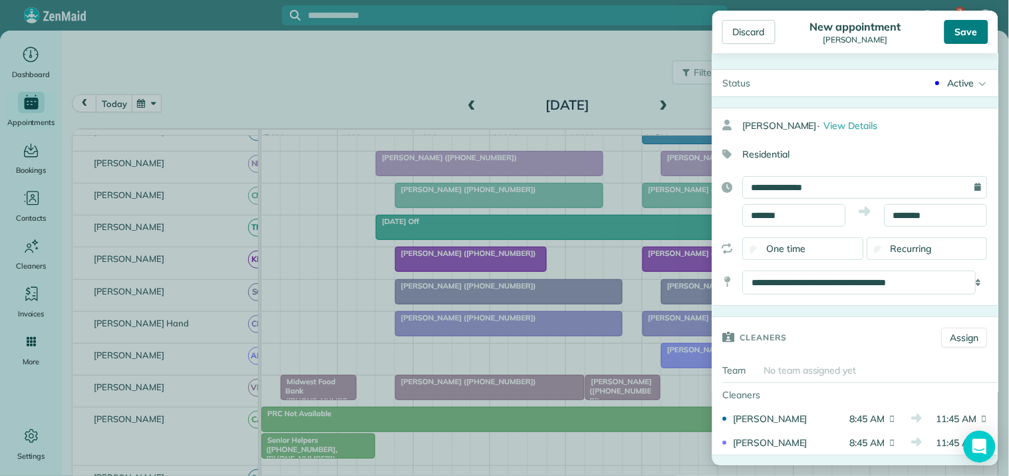
click at [963, 36] on div "Save" at bounding box center [966, 32] width 44 height 24
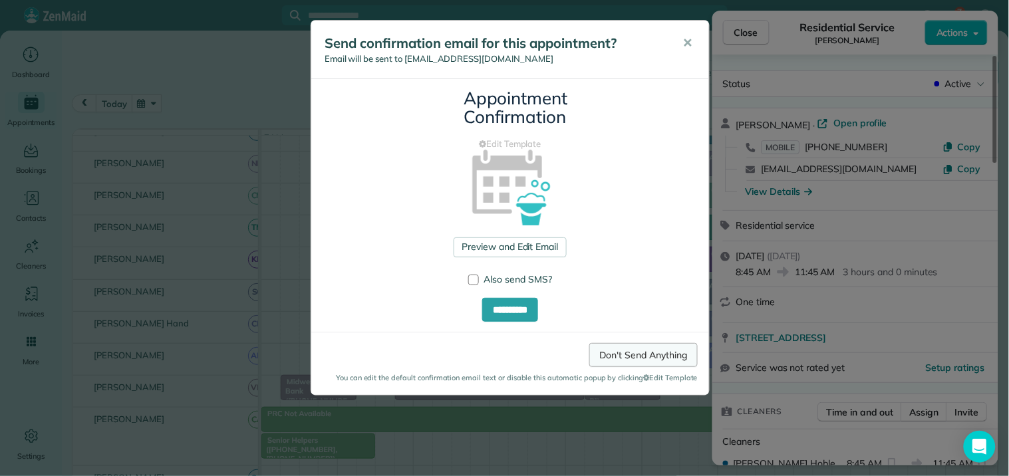
click at [661, 355] on link "Don't Send Anything" at bounding box center [643, 355] width 108 height 24
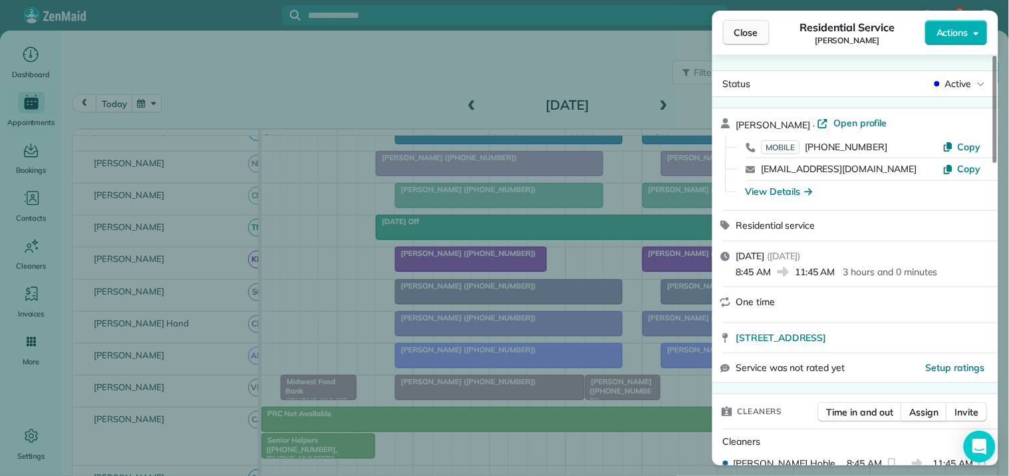
click at [749, 29] on span "Close" at bounding box center [746, 32] width 24 height 13
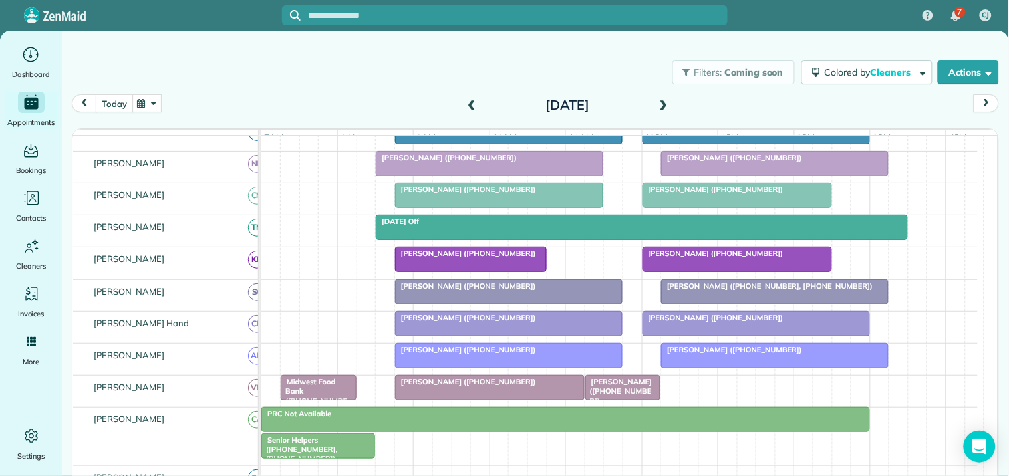
click at [108, 104] on button "today" at bounding box center [114, 103] width 37 height 18
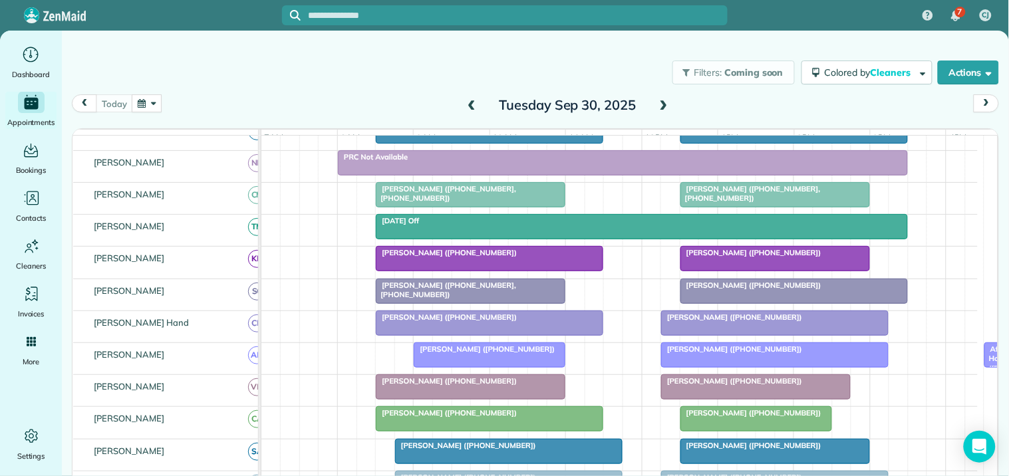
scroll to position [184, 0]
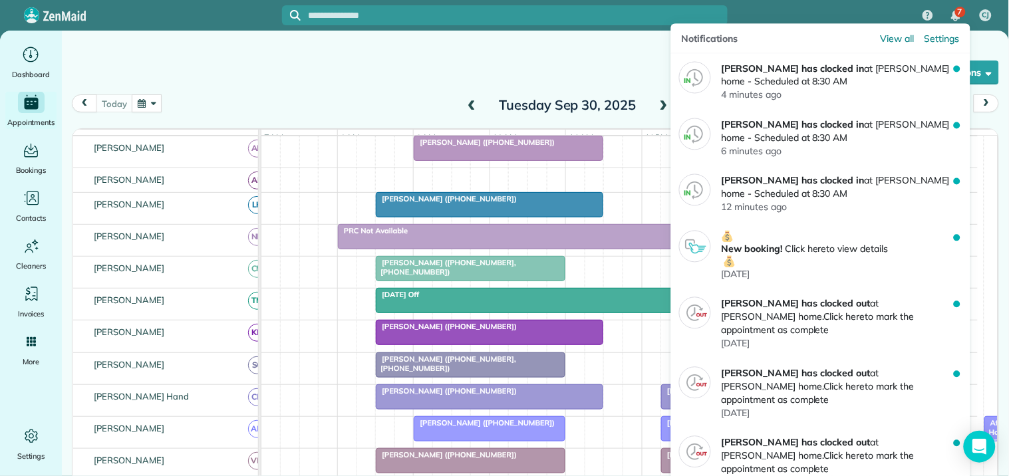
click at [962, 9] on span "7" at bounding box center [959, 12] width 5 height 11
click at [891, 36] on span "View all" at bounding box center [897, 38] width 34 height 13
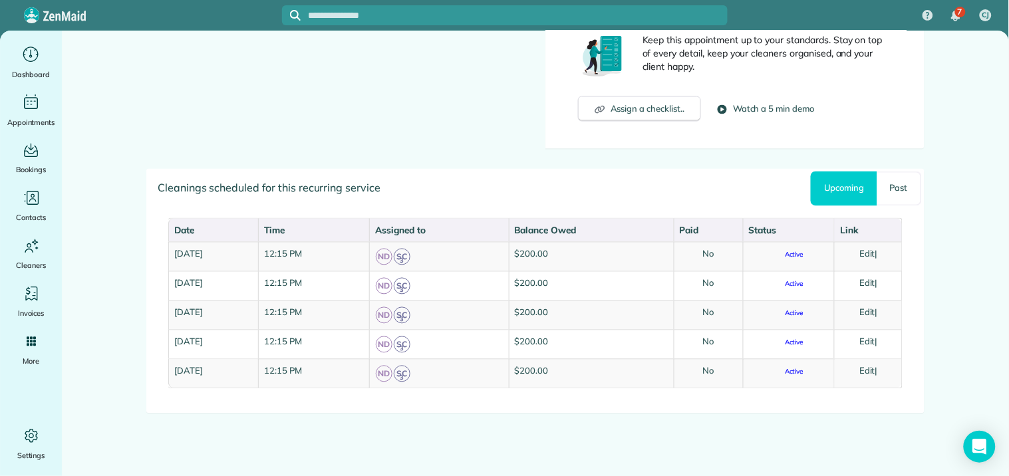
scroll to position [540, 0]
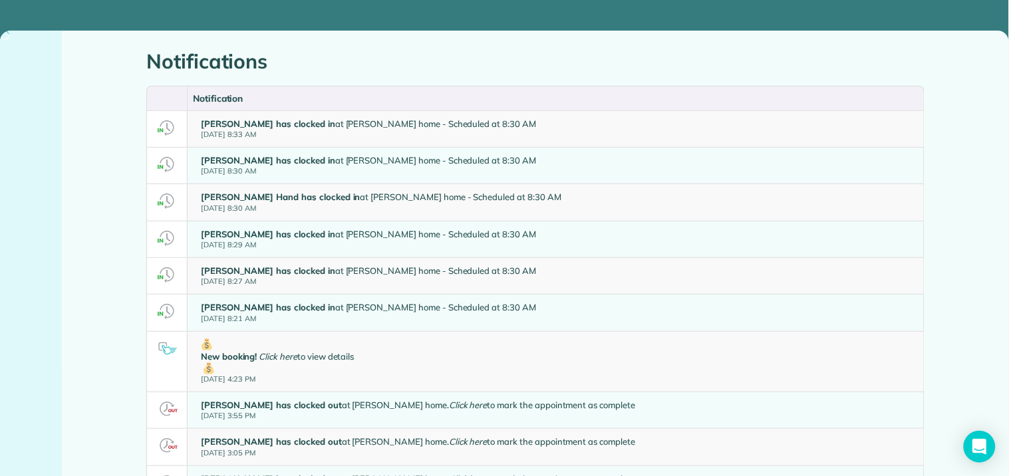
click at [519, 63] on h1 "Notifications" at bounding box center [535, 62] width 778 height 22
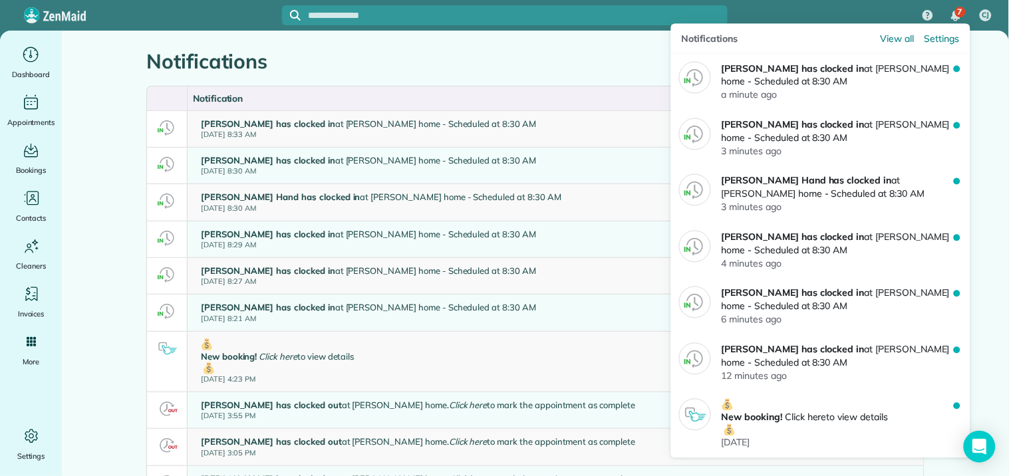
click at [951, 11] on img "7 unread notifications" at bounding box center [955, 16] width 9 height 11
click at [941, 37] on span "Settings" at bounding box center [941, 38] width 35 height 13
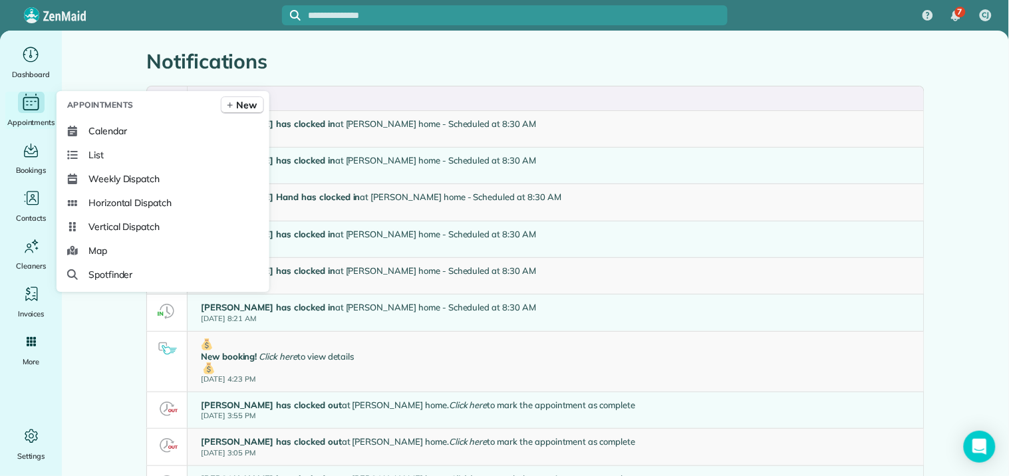
click at [32, 100] on icon "Main" at bounding box center [31, 102] width 21 height 20
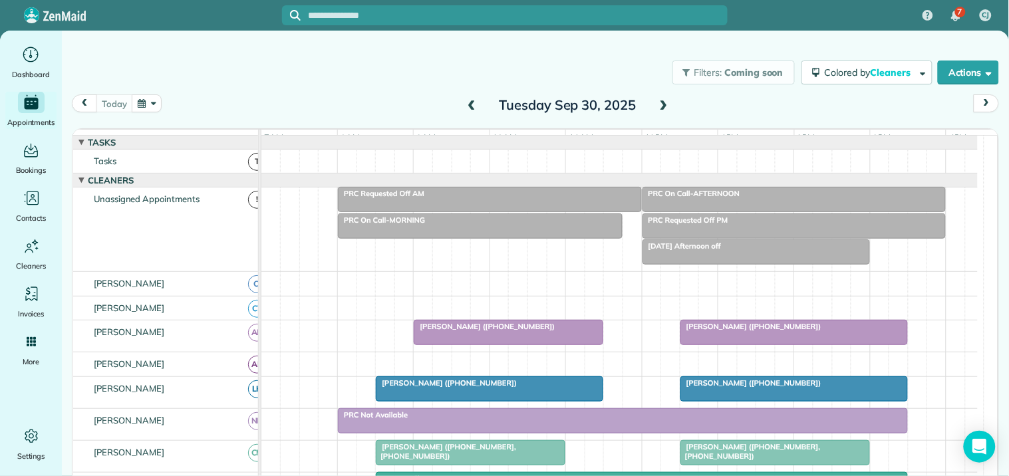
click at [502, 331] on div "Ellie Mascara (+17702629783)" at bounding box center [509, 326] width 182 height 9
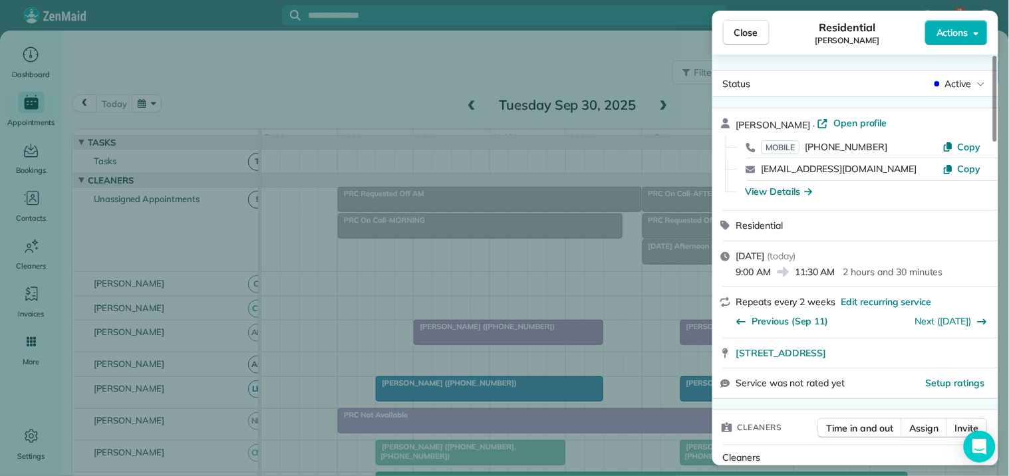
scroll to position [517, 0]
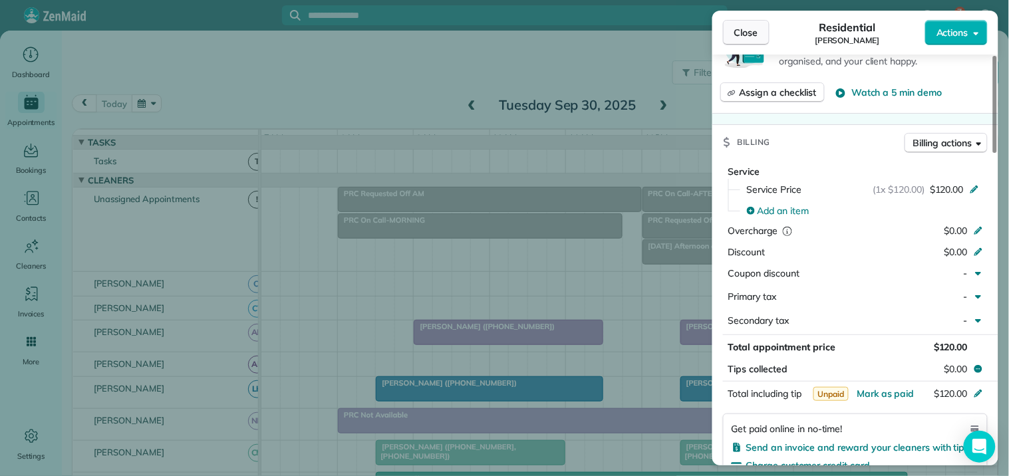
click at [750, 33] on span "Close" at bounding box center [746, 32] width 24 height 13
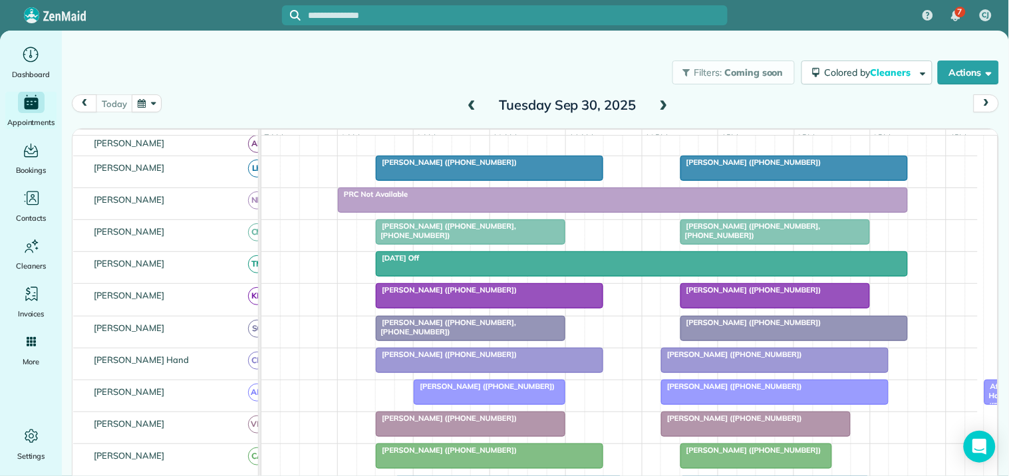
scroll to position [221, 0]
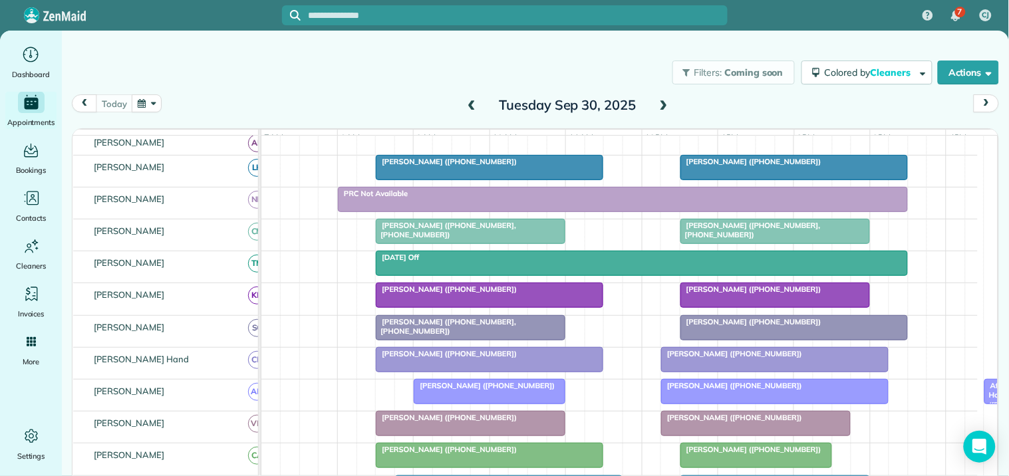
click at [470, 166] on span "Carla McMillan (+16787707308)" at bounding box center [446, 161] width 142 height 9
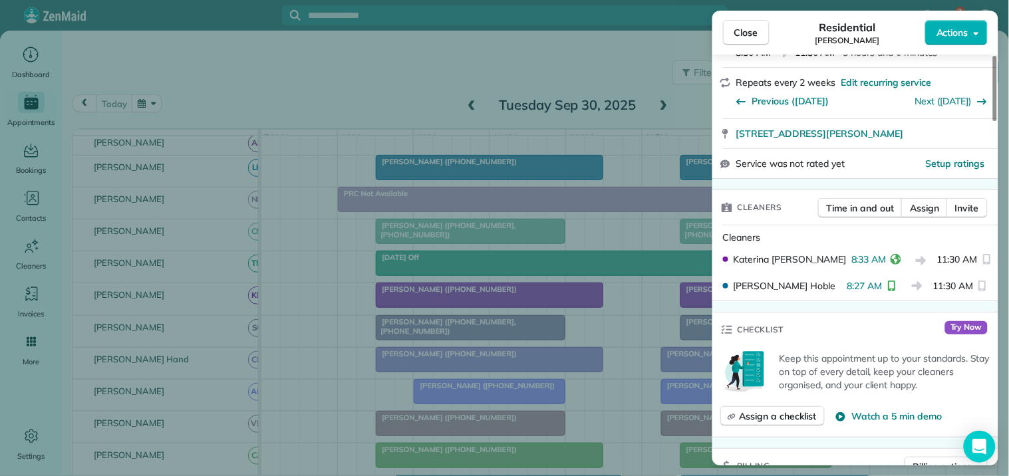
scroll to position [295, 0]
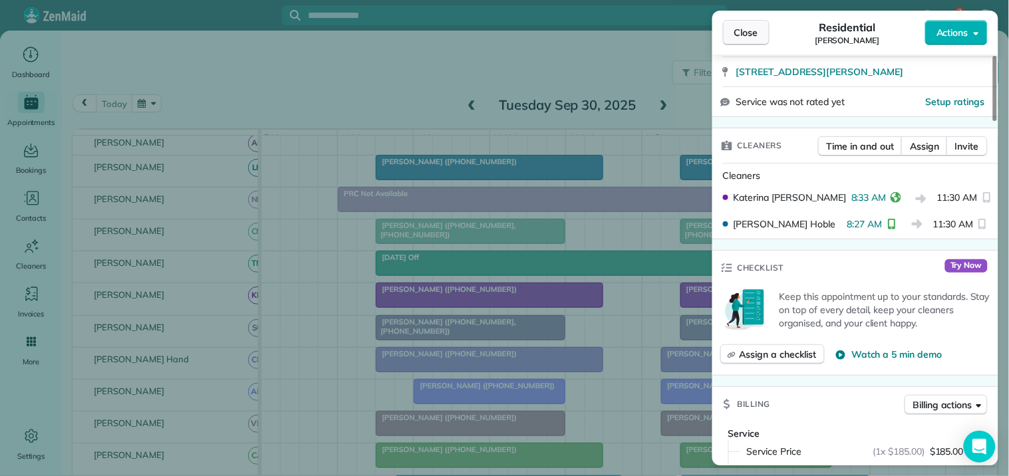
click at [742, 31] on span "Close" at bounding box center [746, 32] width 24 height 13
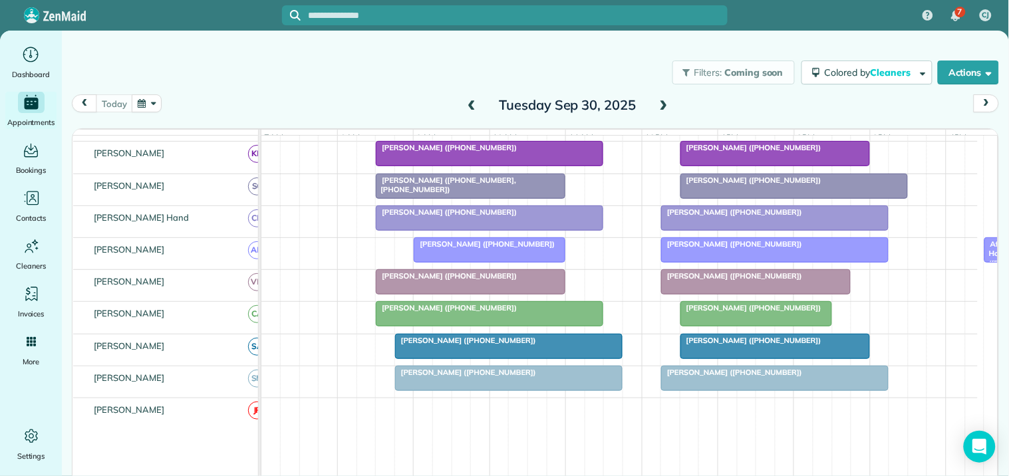
scroll to position [369, 0]
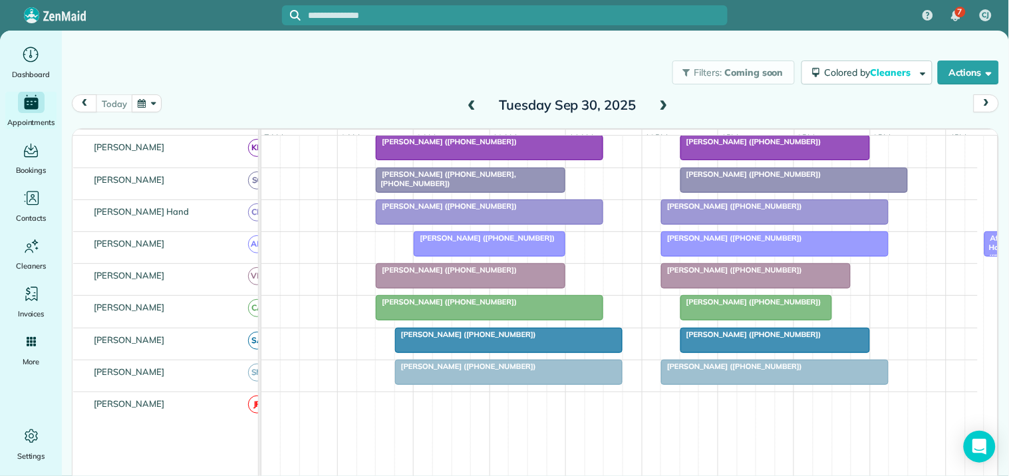
click at [463, 224] on div at bounding box center [489, 212] width 226 height 24
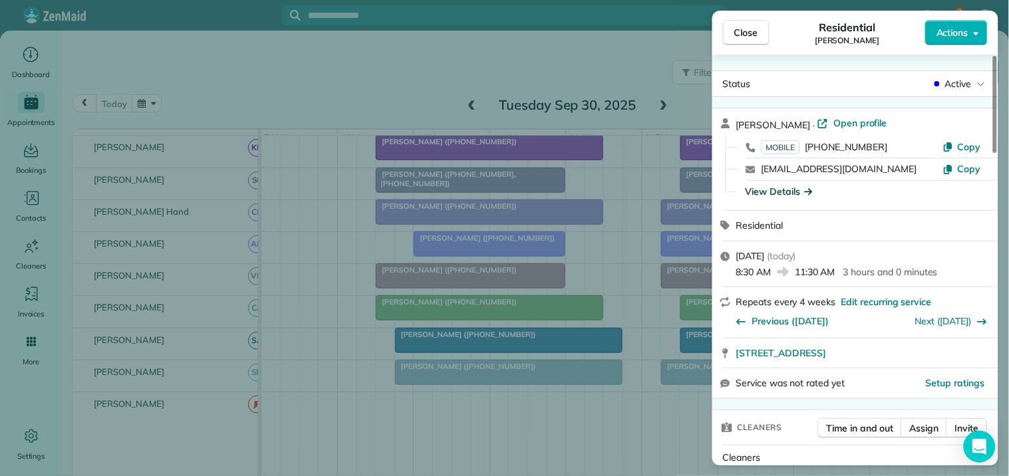
scroll to position [148, 0]
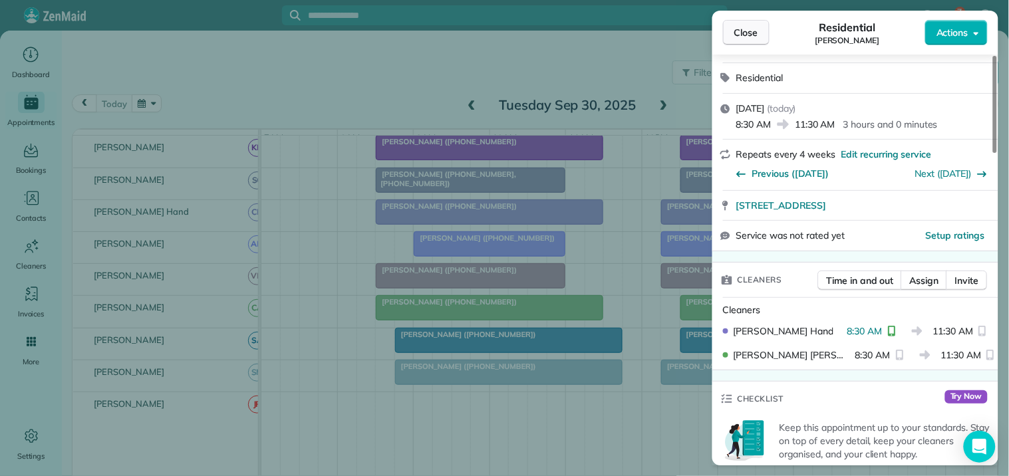
click at [749, 31] on span "Close" at bounding box center [746, 32] width 24 height 13
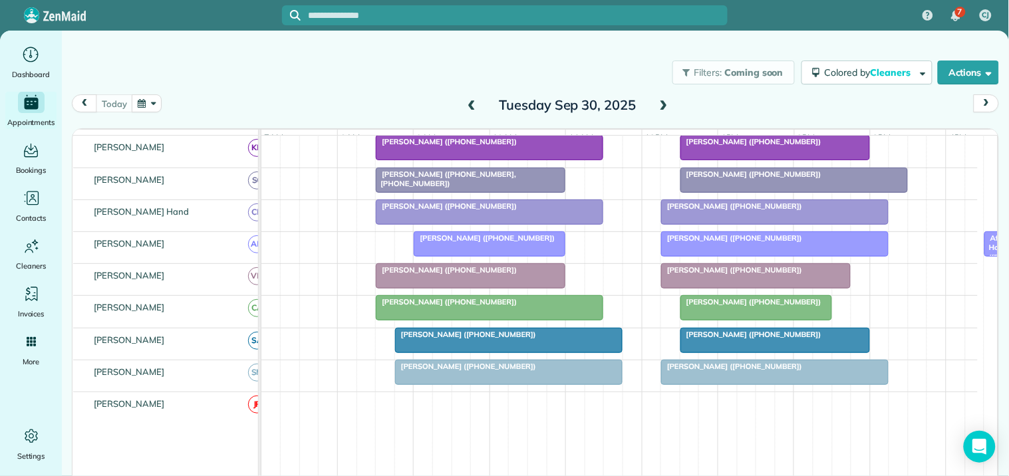
click at [297, 90] on div "Filters: Coming soon Colored by Cleaners Color by Cleaner Color by Team Color b…" at bounding box center [535, 73] width 947 height 44
